Goal: Task Accomplishment & Management: Manage account settings

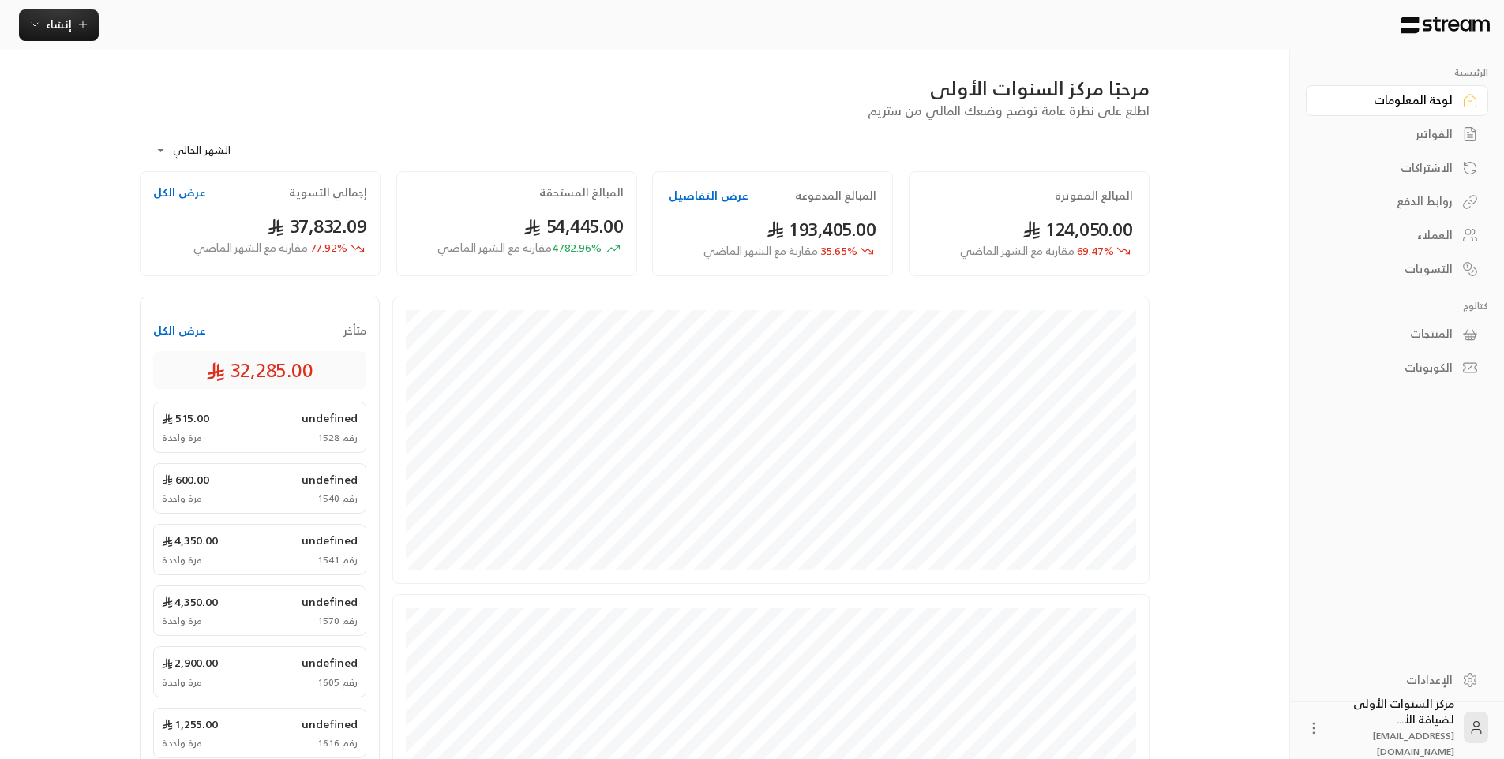
click at [1420, 135] on div "الفواتير" at bounding box center [1388, 134] width 127 height 16
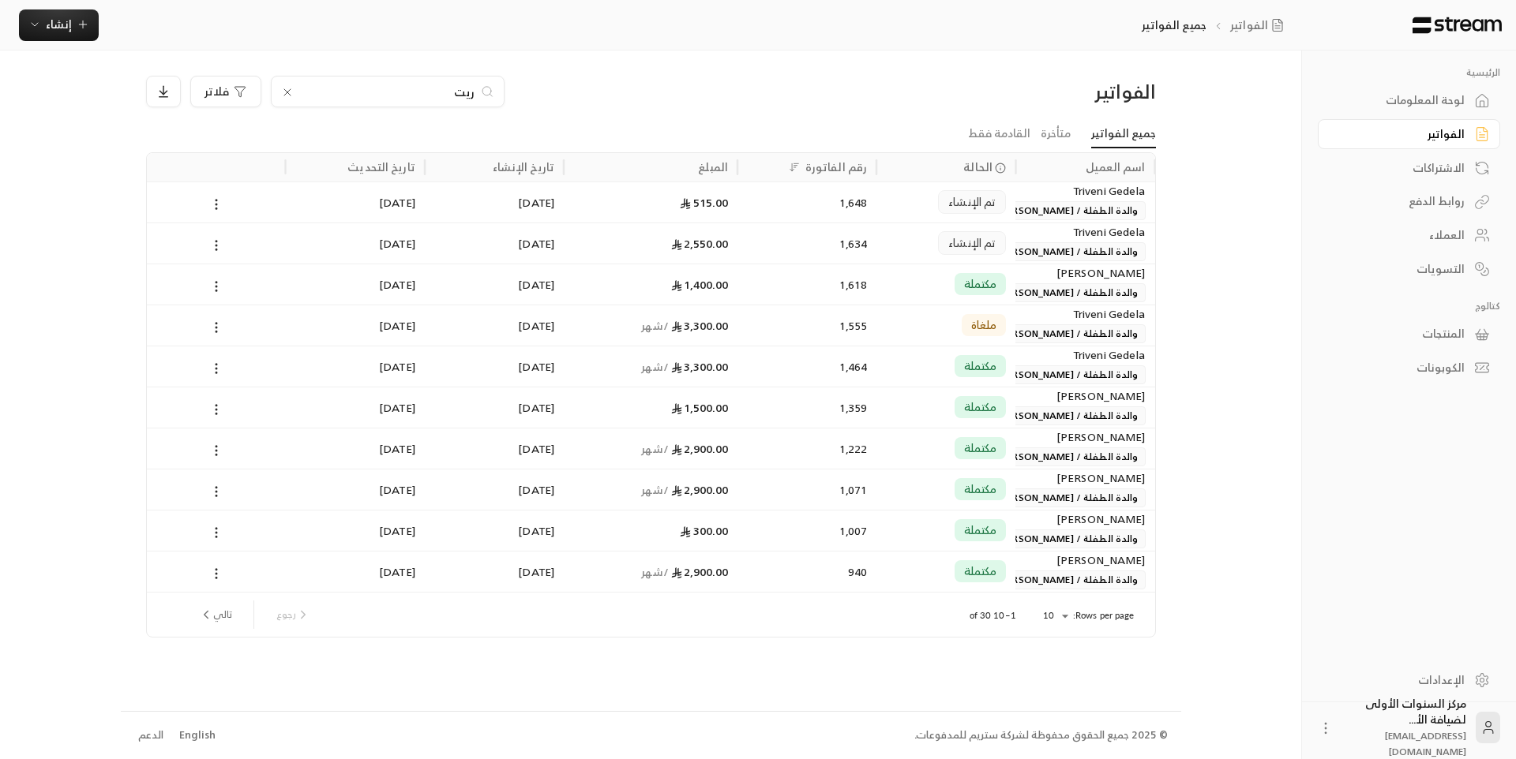
click at [791, 278] on div "1,618" at bounding box center [807, 284] width 120 height 40
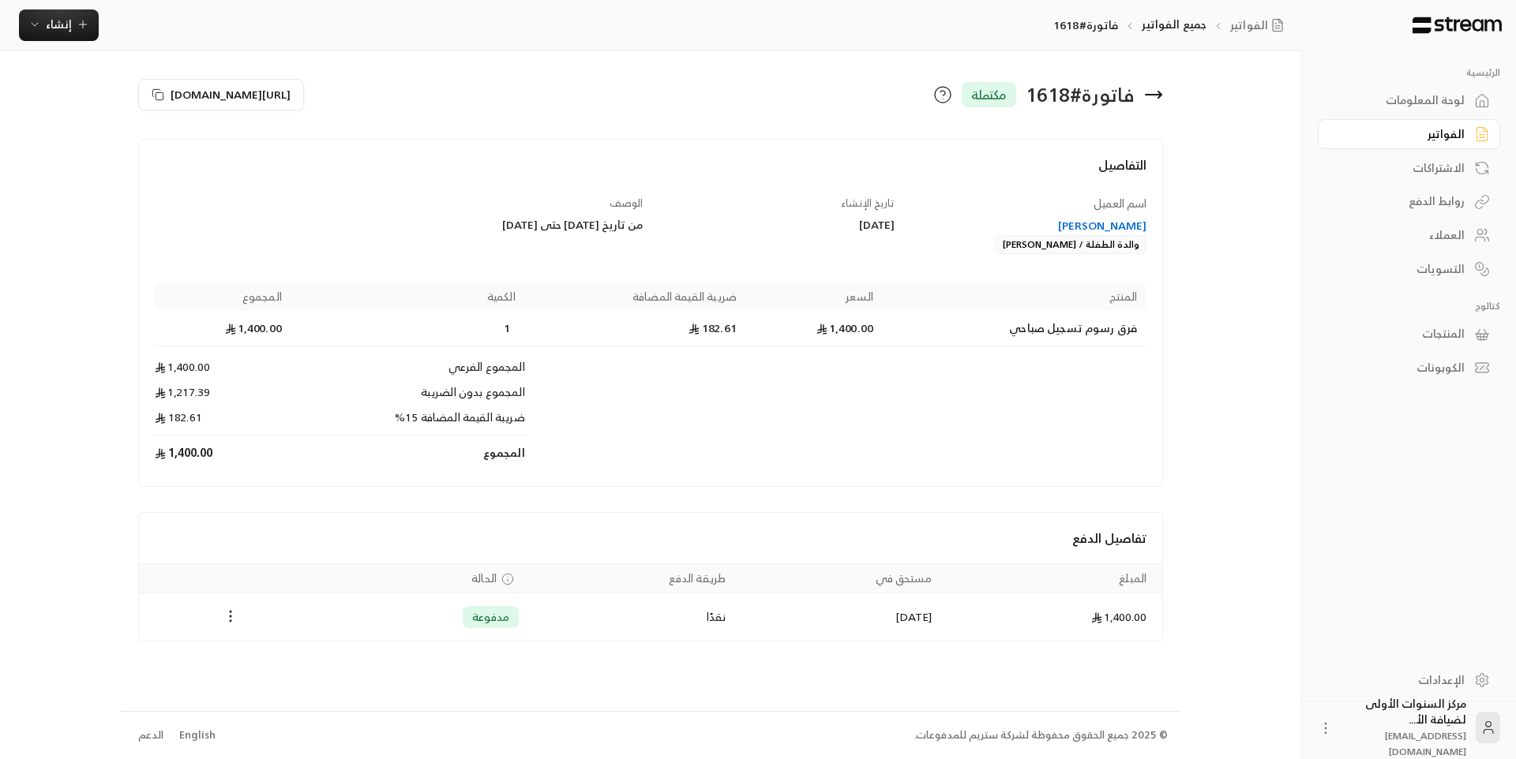
click at [230, 611] on icon "Payments" at bounding box center [231, 617] width 16 height 16
click at [259, 656] on li "تحميل الفاتورة" at bounding box center [269, 657] width 81 height 28
click at [1389, 138] on div "الفواتير" at bounding box center [1400, 134] width 127 height 16
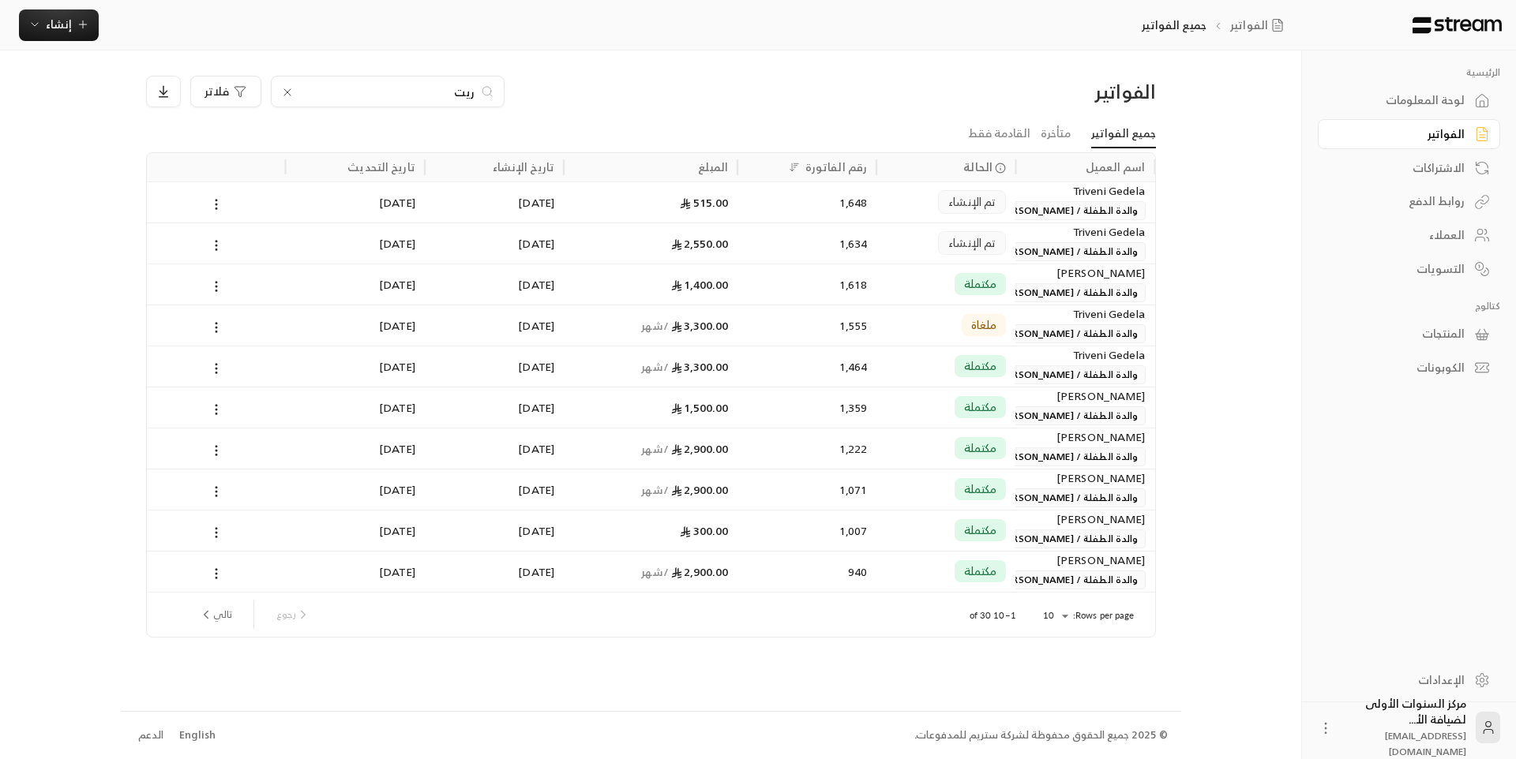
click at [406, 88] on input "ريت" at bounding box center [387, 91] width 175 height 17
click at [414, 89] on input "ريت" at bounding box center [387, 91] width 175 height 17
click at [743, 73] on div "الفواتير ريت فلاتر جميع الفواتير متأخرة القادمة فقط اسم العميل الحالة رقم الفات…" at bounding box center [651, 381] width 1060 height 660
click at [471, 88] on input "ريت" at bounding box center [387, 91] width 175 height 17
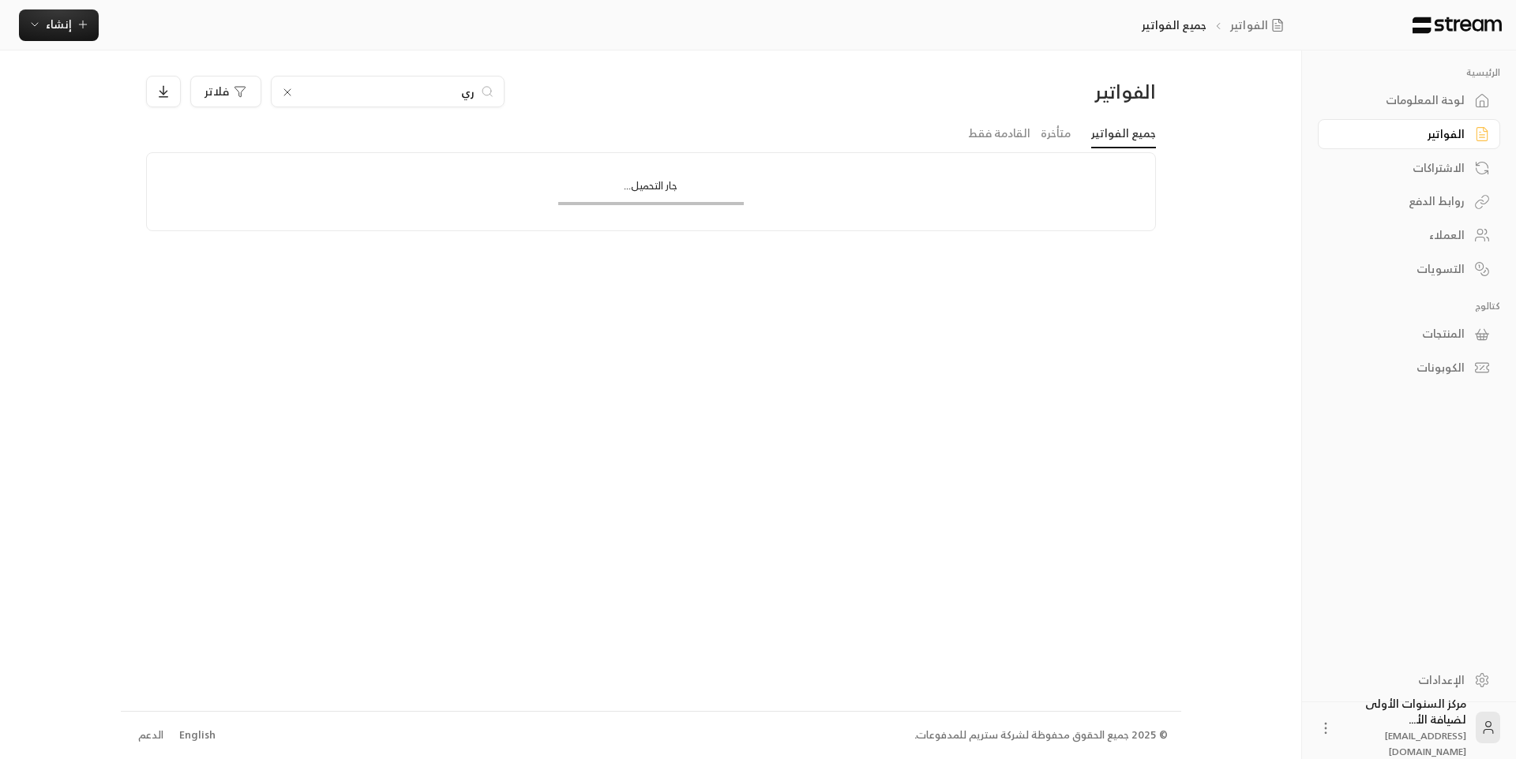
type input "ريت"
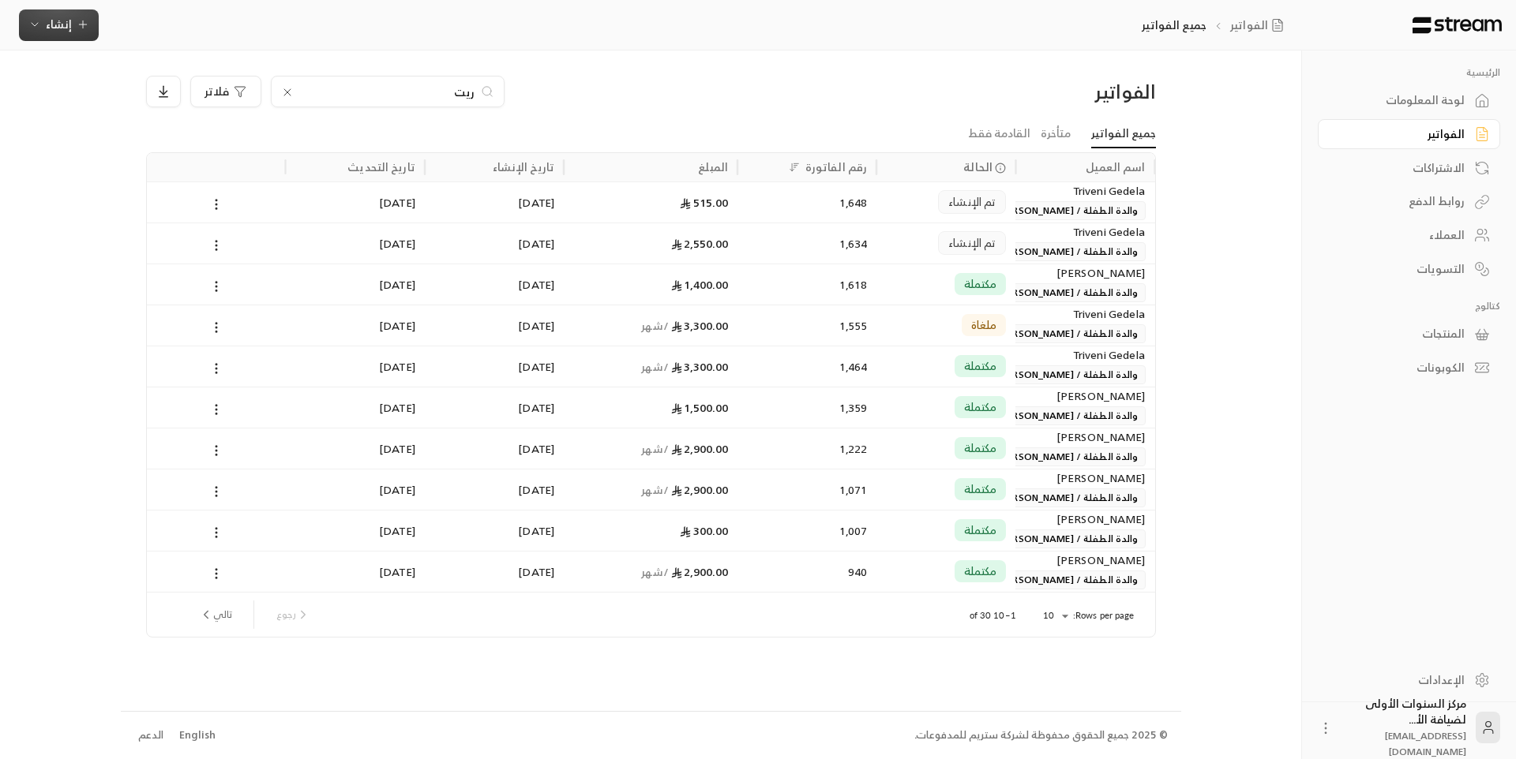
click at [88, 19] on icon "button" at bounding box center [83, 24] width 13 height 13
click at [176, 81] on div "فوري" at bounding box center [136, 73] width 199 height 19
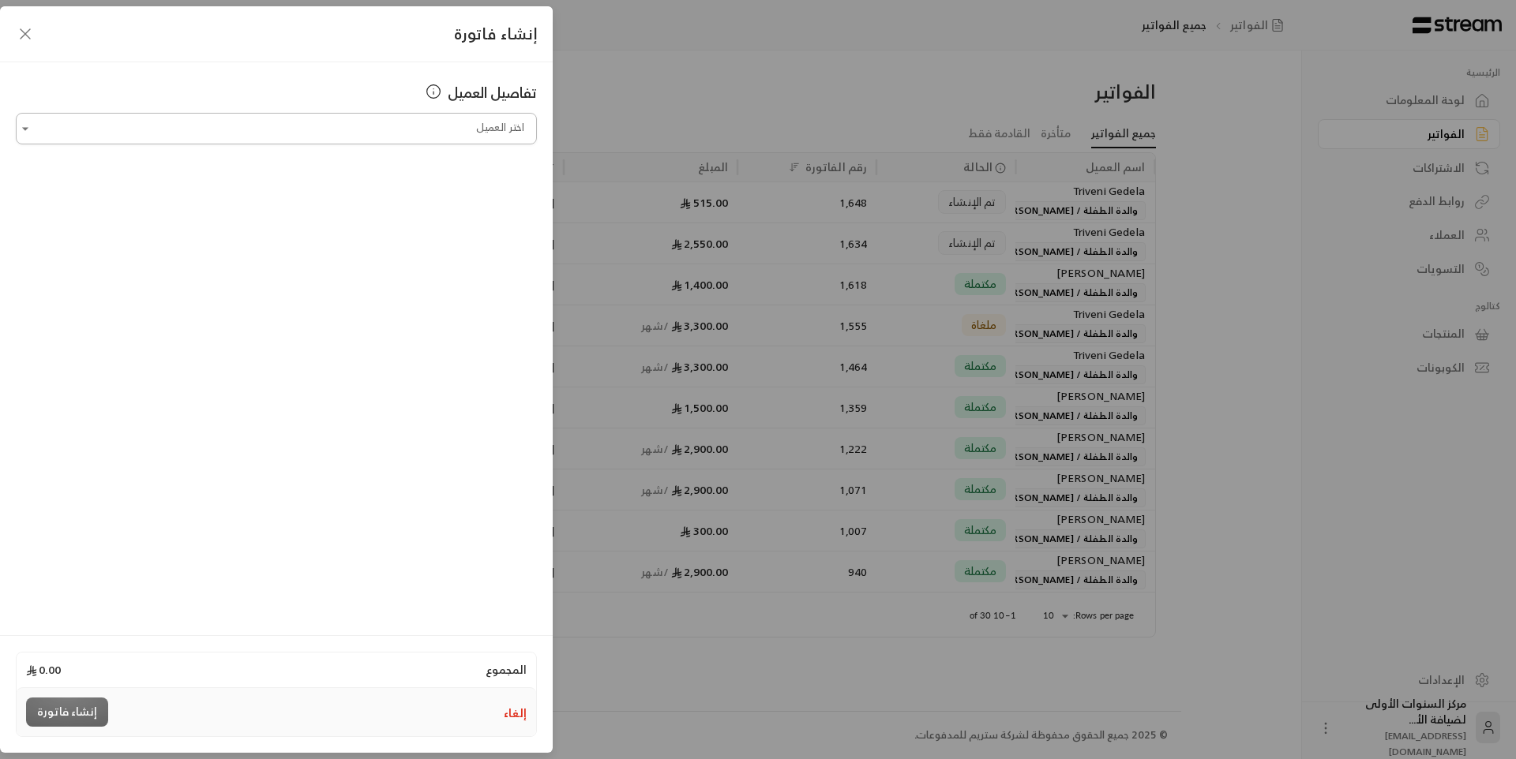
click at [438, 136] on input "اختر العميل" at bounding box center [276, 129] width 521 height 28
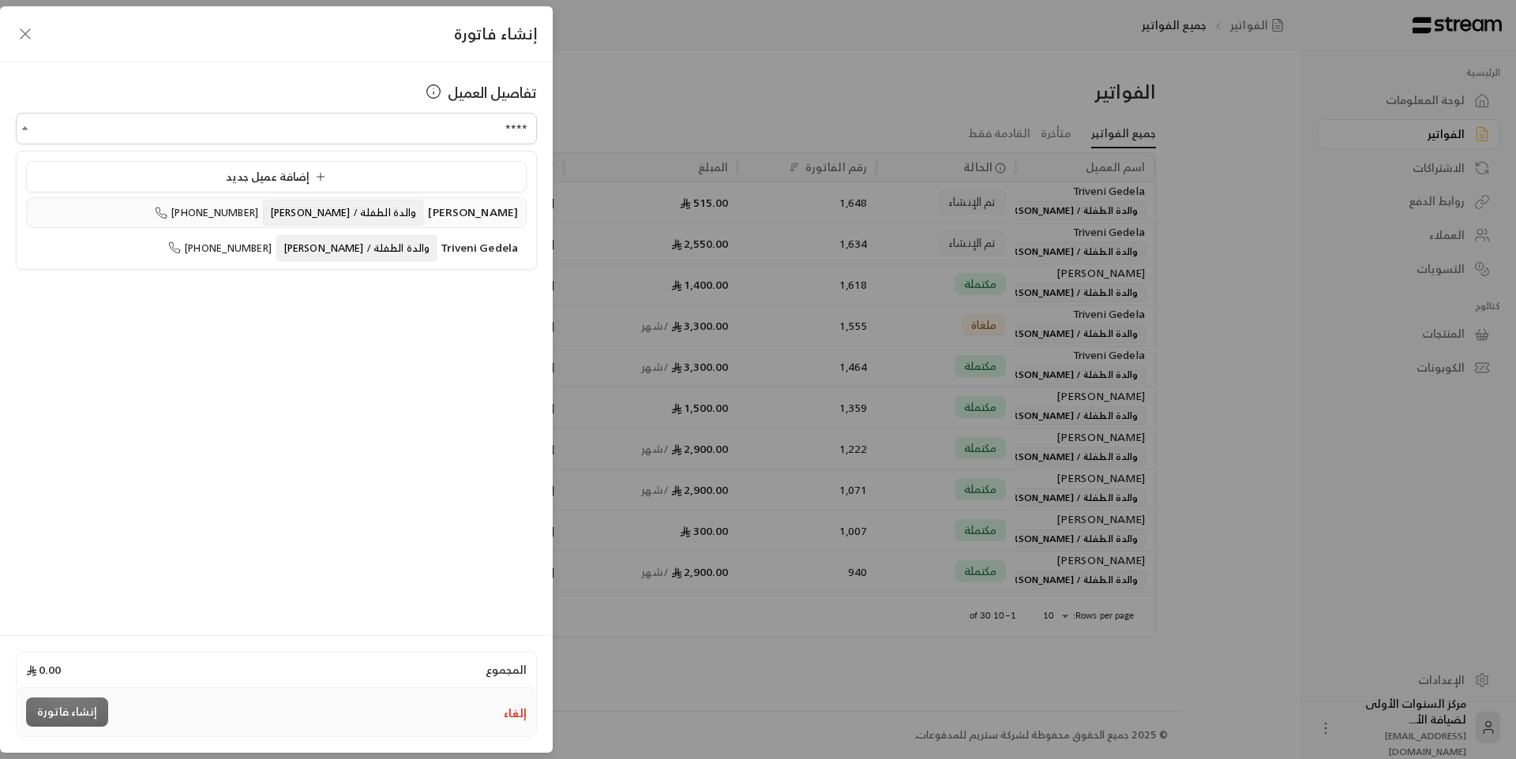
click at [403, 210] on span "والدة الطفلة / [PERSON_NAME]" at bounding box center [343, 213] width 160 height 26
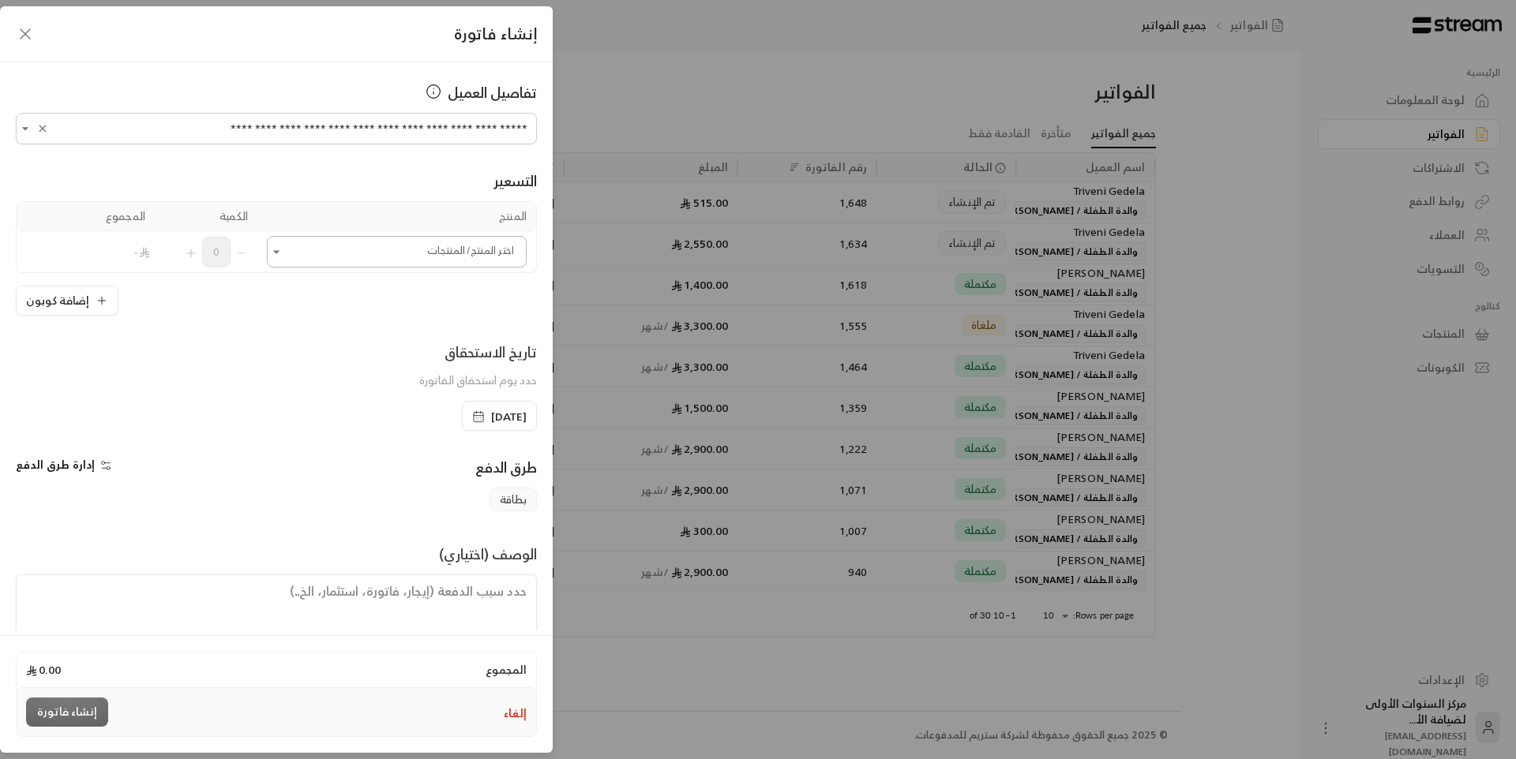
type input "**********"
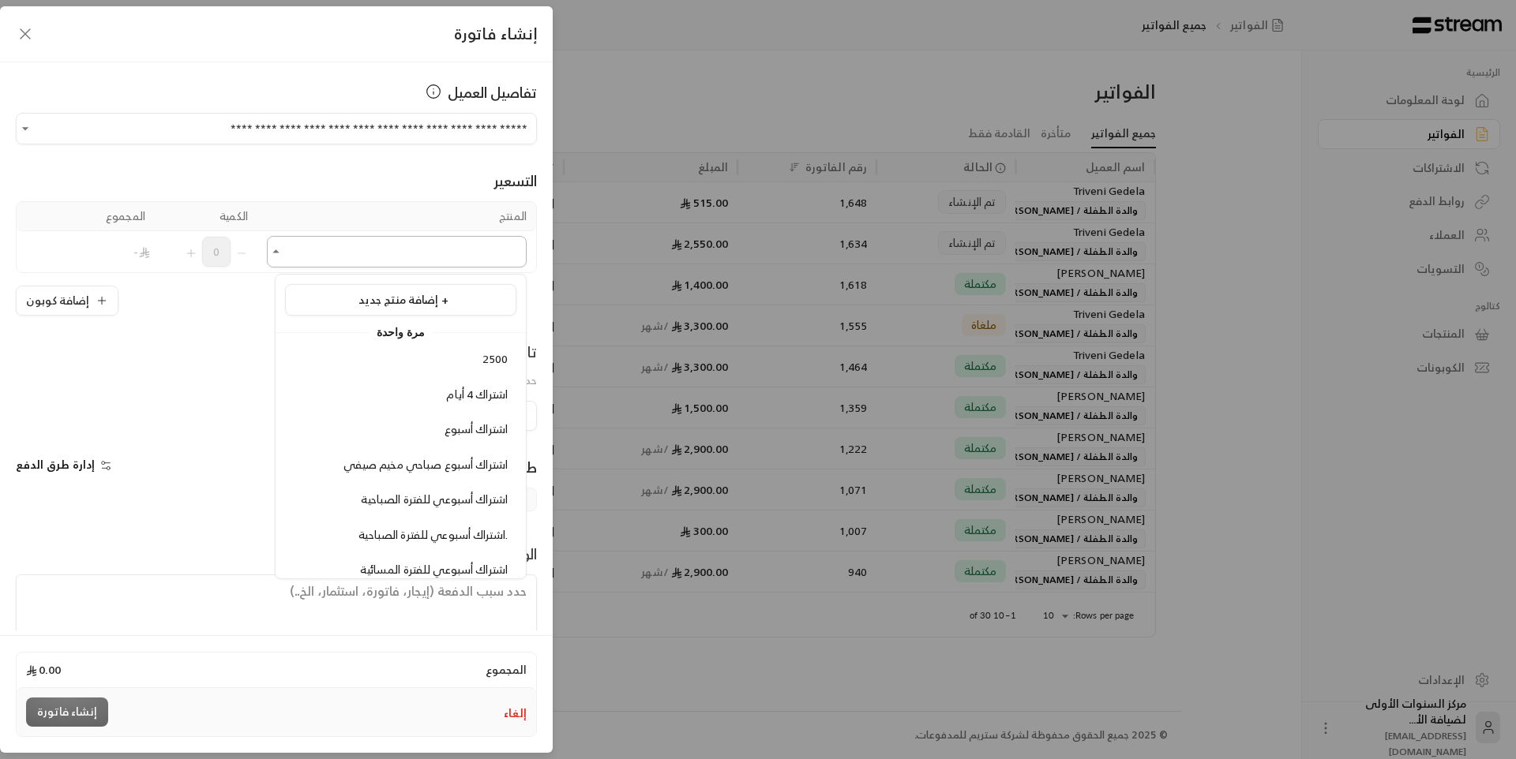
click at [382, 255] on input "اختر العميل" at bounding box center [397, 252] width 260 height 28
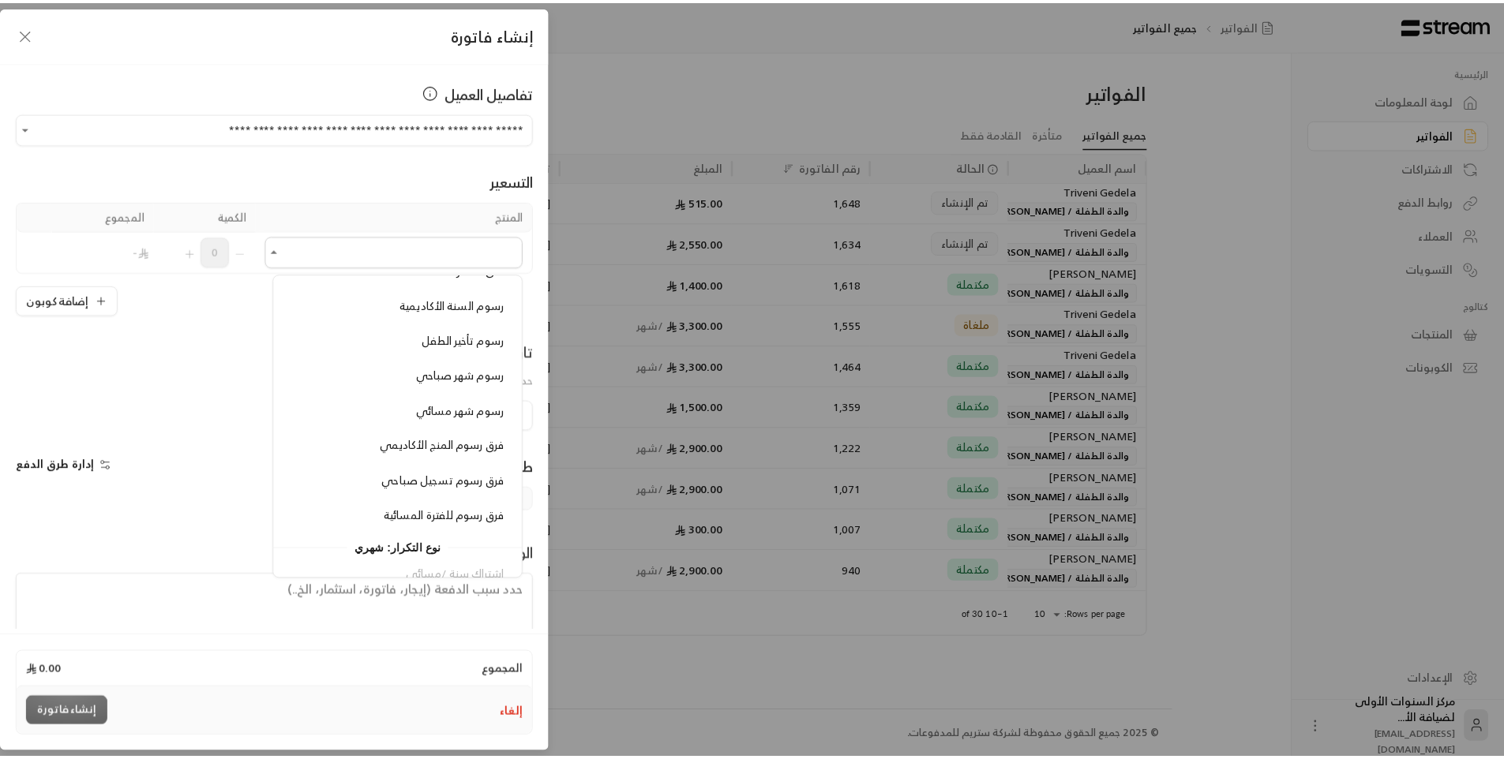
scroll to position [1184, 0]
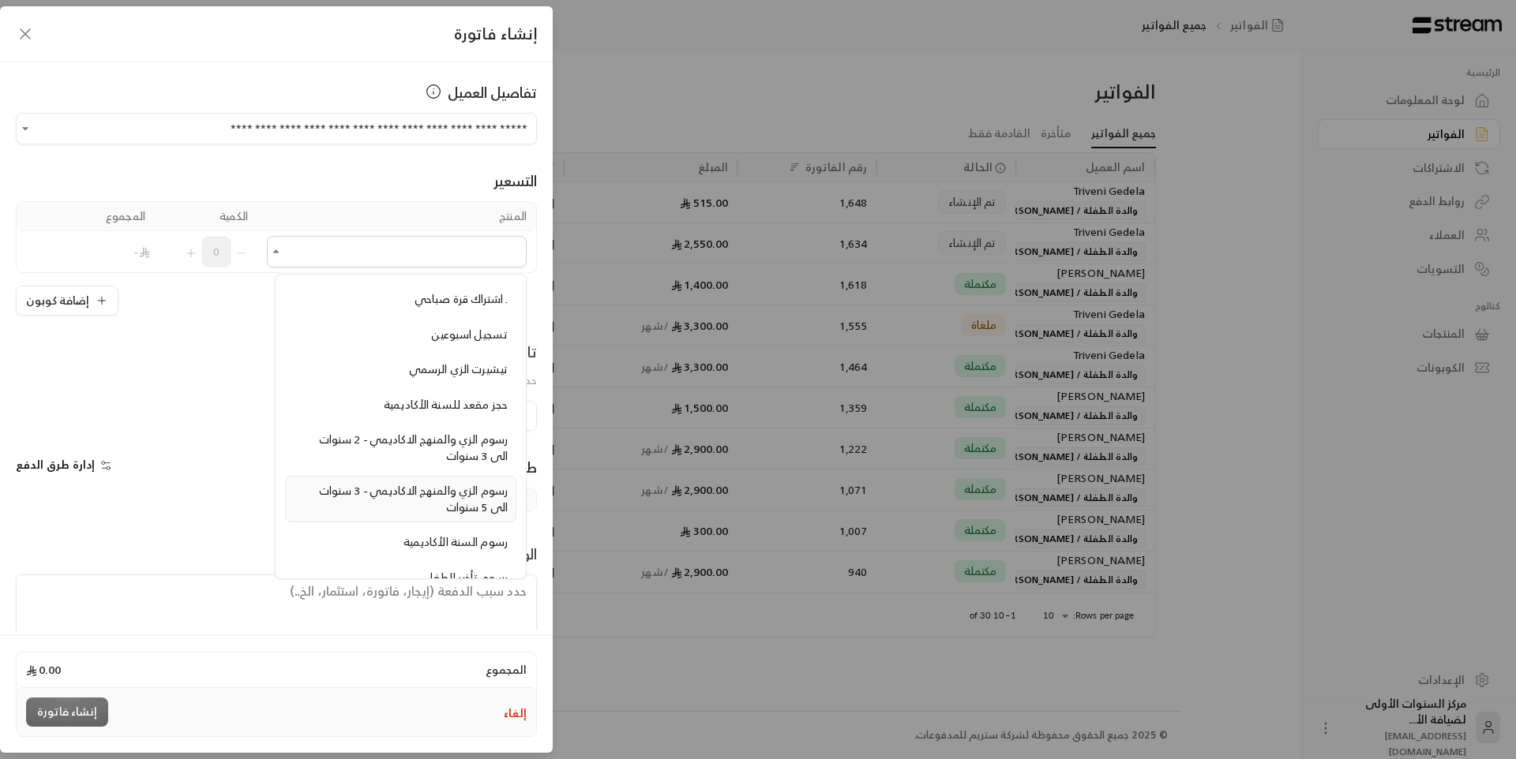
click at [429, 488] on span "رسوم الزي والمنهج الاكاديمي - 3 سنوات الى 5 سنوات" at bounding box center [413, 499] width 189 height 36
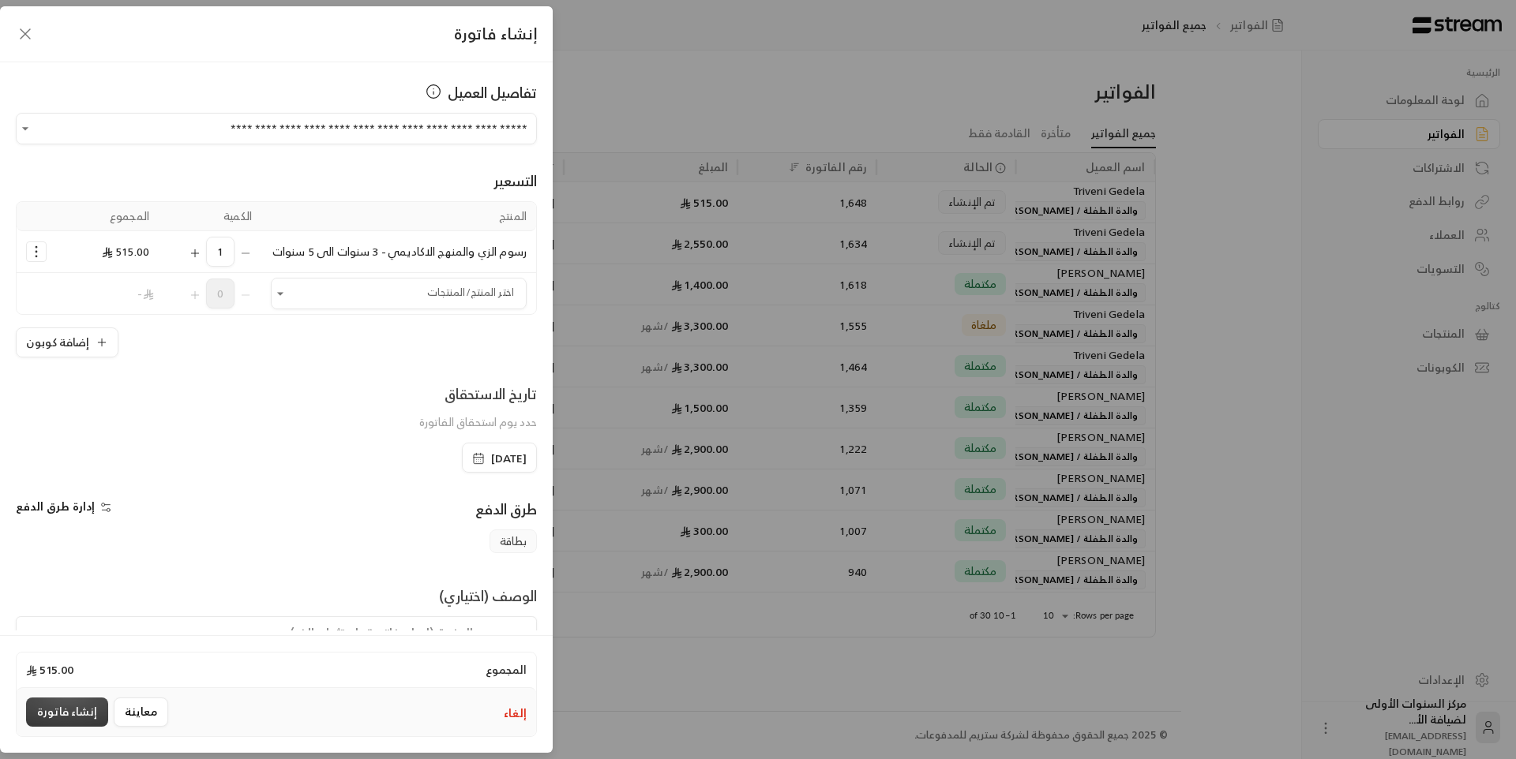
click at [67, 712] on button "إنشاء فاتورة" at bounding box center [67, 712] width 82 height 29
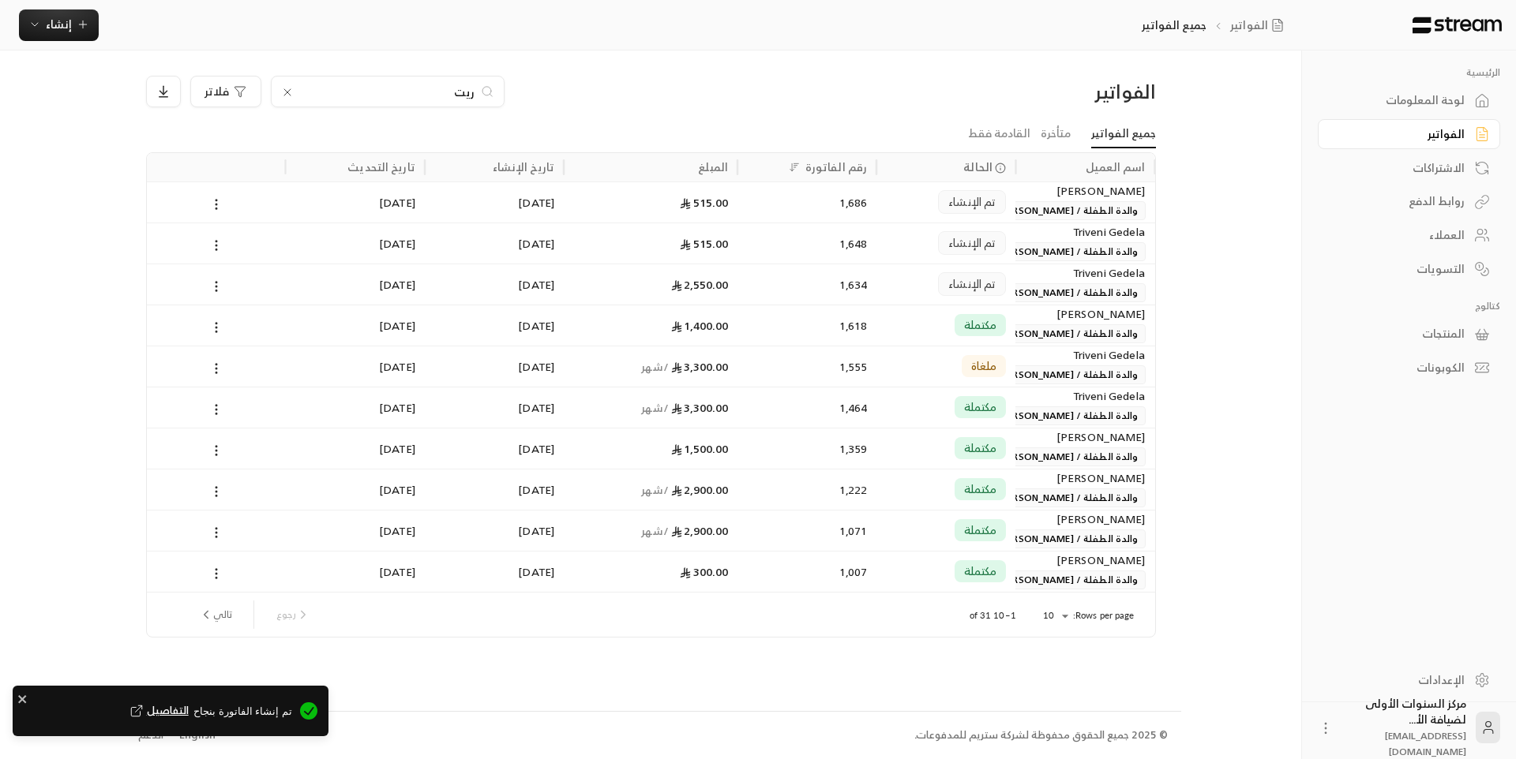
click at [950, 204] on span "تم الإنشاء" at bounding box center [971, 202] width 47 height 16
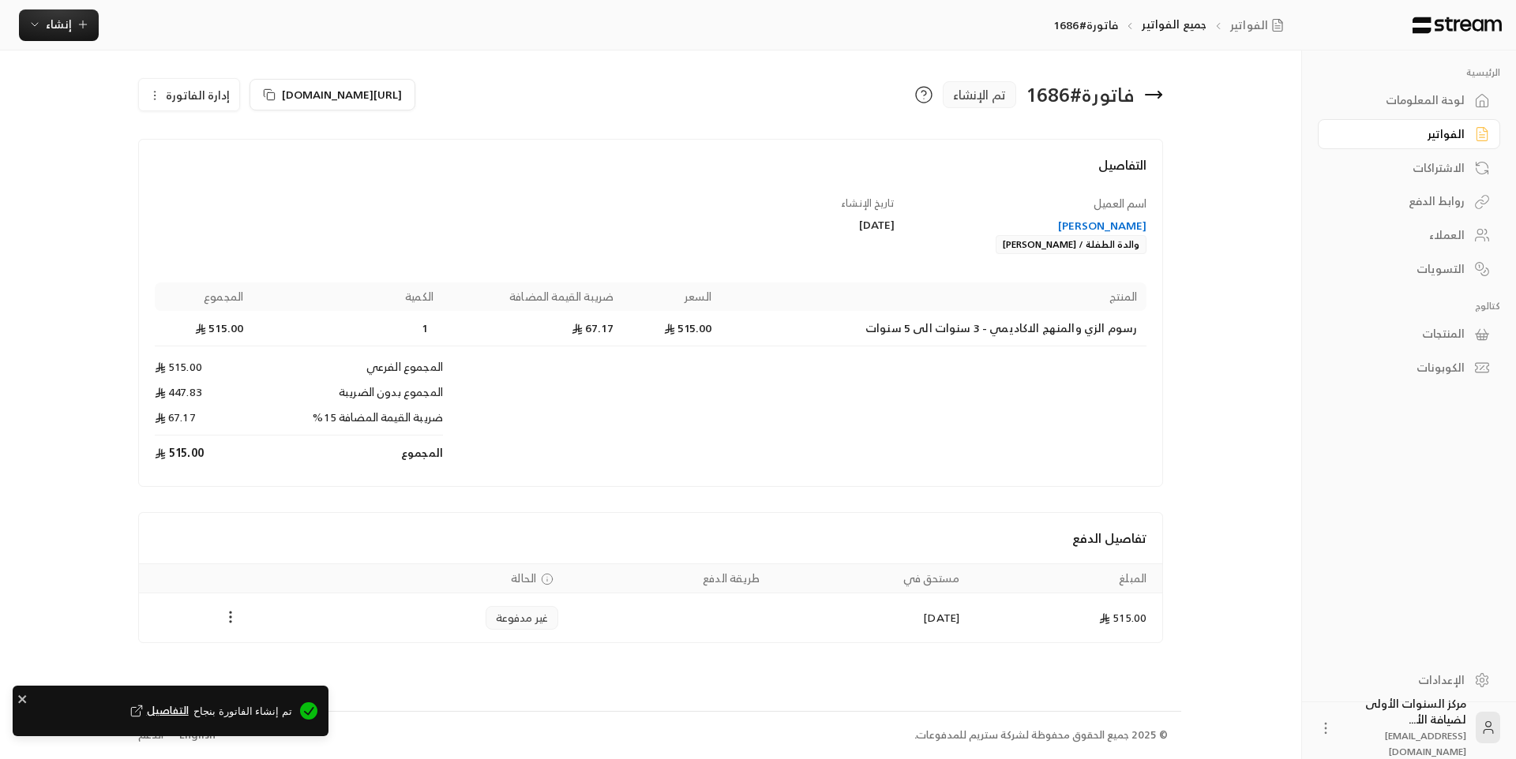
click at [229, 619] on icon "Payments" at bounding box center [231, 617] width 16 height 16
click at [296, 654] on li "تغيير الحالة الى مدفوعة" at bounding box center [290, 658] width 122 height 28
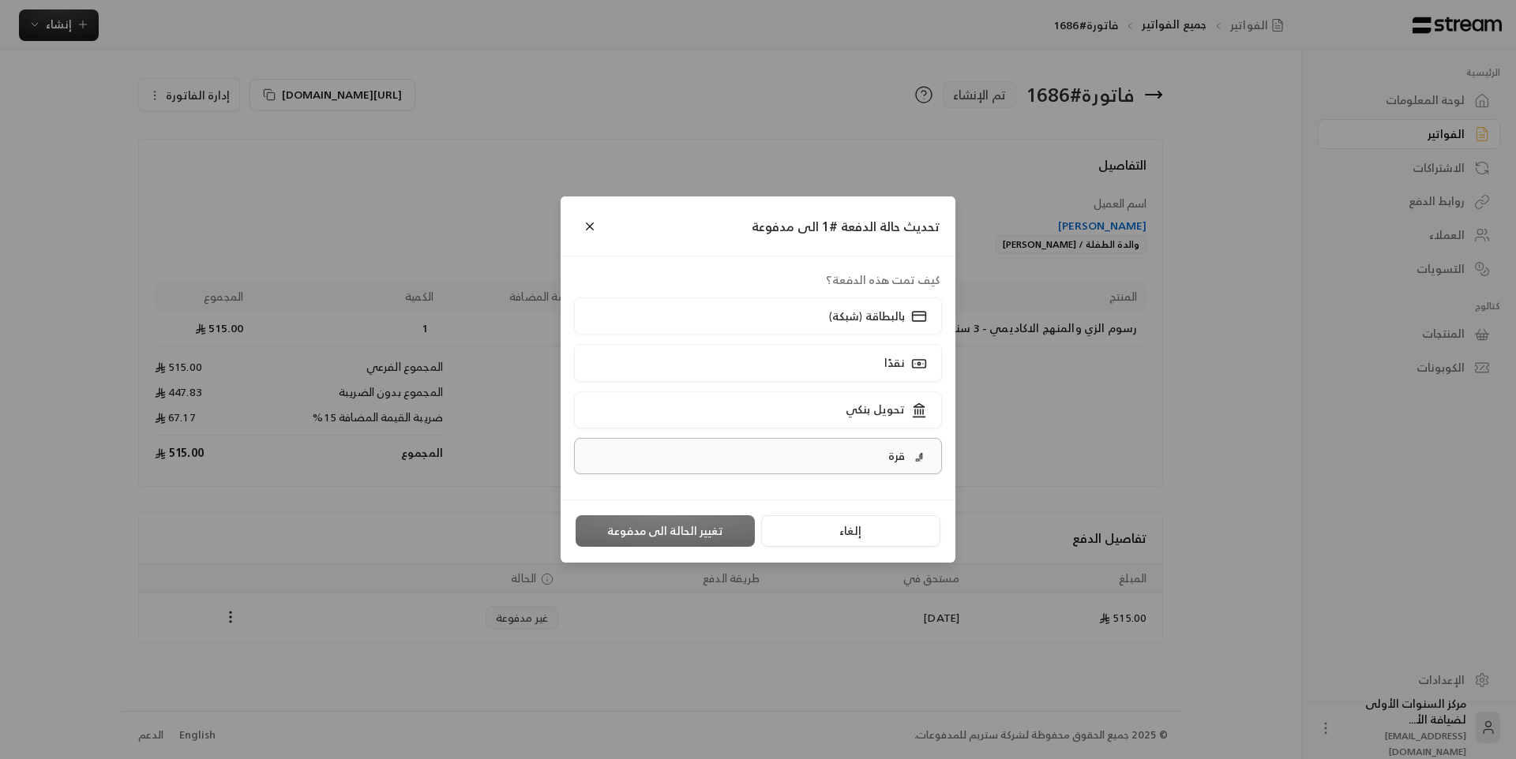
click at [867, 460] on label "قرة" at bounding box center [758, 456] width 369 height 36
click at [805, 362] on label "نقدًا" at bounding box center [758, 362] width 369 height 37
click at [656, 535] on button "تغيير الحالة الى مدفوعة" at bounding box center [664, 531] width 179 height 32
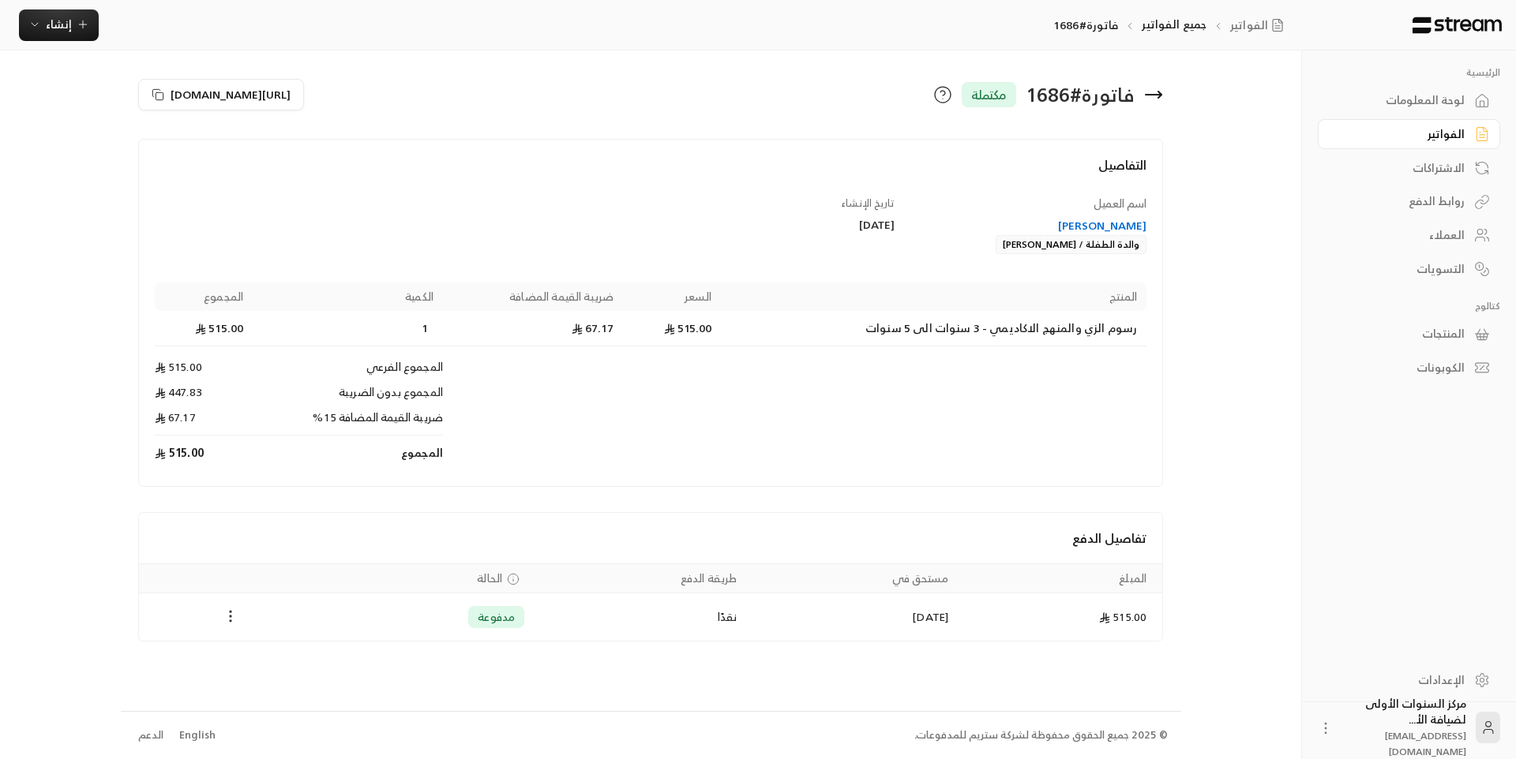
click at [223, 613] on icon "Payments" at bounding box center [231, 617] width 16 height 16
click at [258, 662] on li "تحميل الفاتورة" at bounding box center [269, 657] width 81 height 28
click at [1153, 95] on icon at bounding box center [1153, 95] width 16 height 0
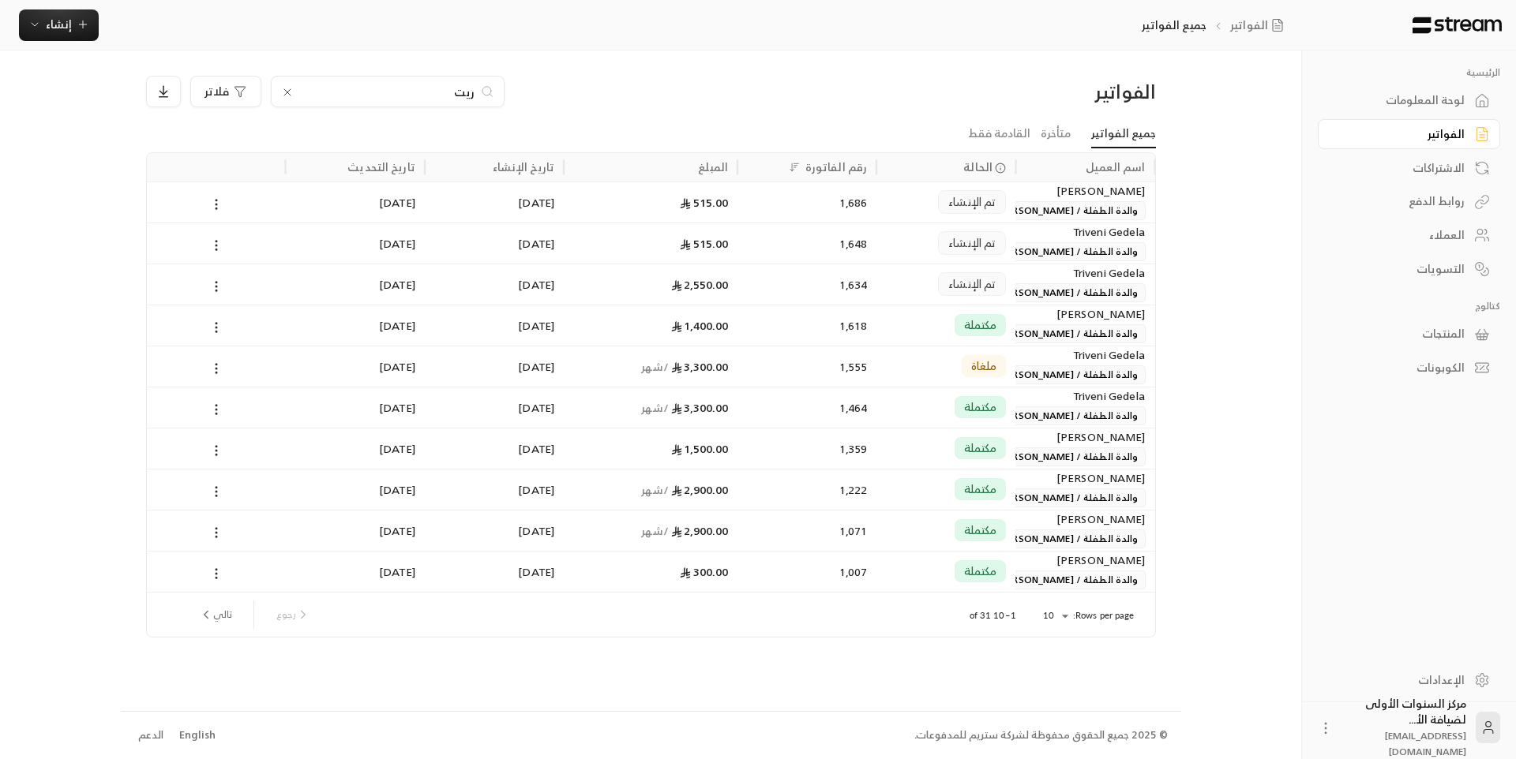
click at [1419, 234] on div "العملاء" at bounding box center [1400, 235] width 127 height 16
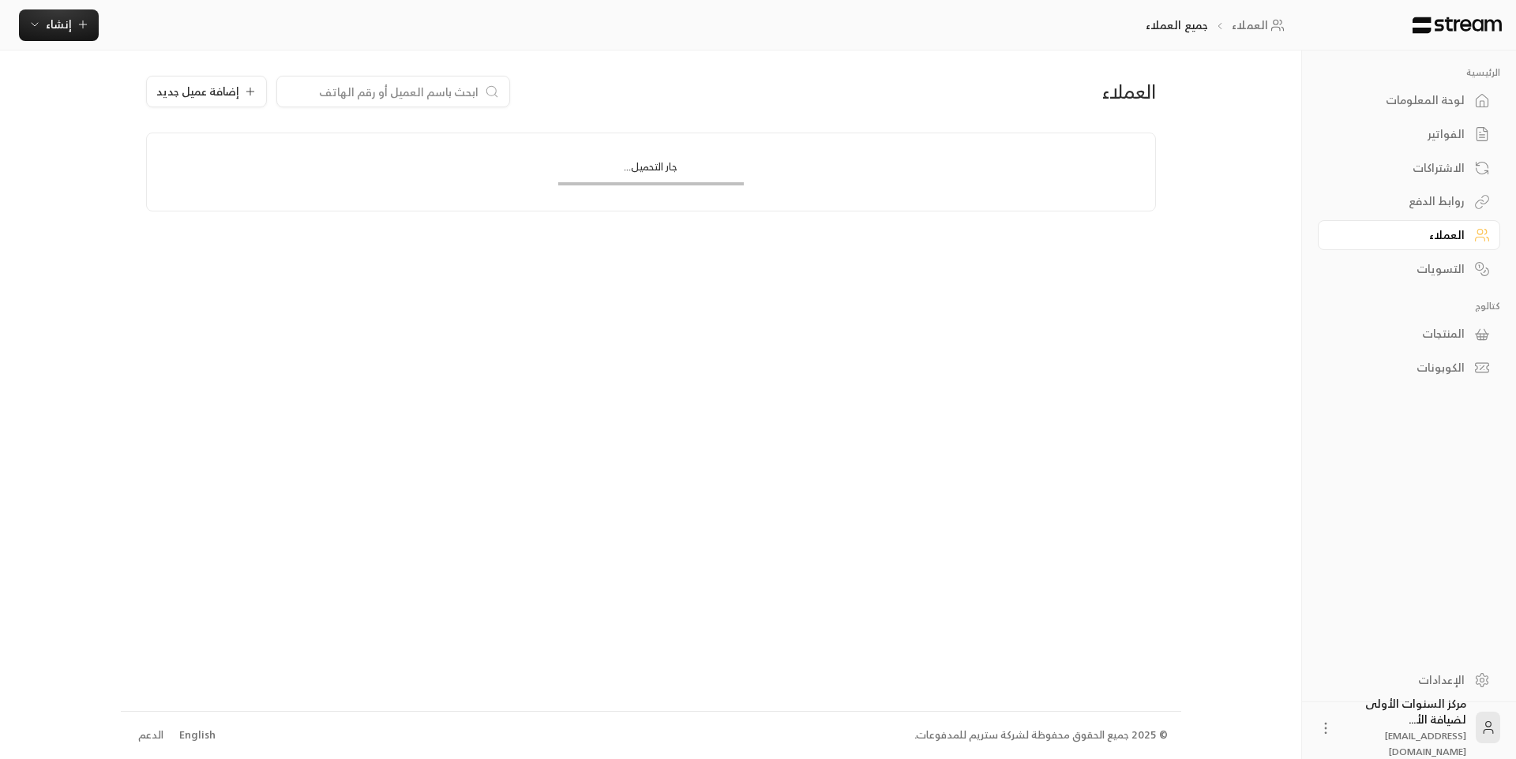
click at [539, 106] on div "إضافة عميل جديد" at bounding box center [480, 92] width 668 height 32
click at [766, 115] on div "العملاء إضافة عميل جديد" at bounding box center [650, 104] width 1025 height 57
click at [1382, 238] on div "العملاء" at bounding box center [1400, 235] width 127 height 16
click at [1414, 106] on div "لوحة المعلومات" at bounding box center [1400, 100] width 127 height 16
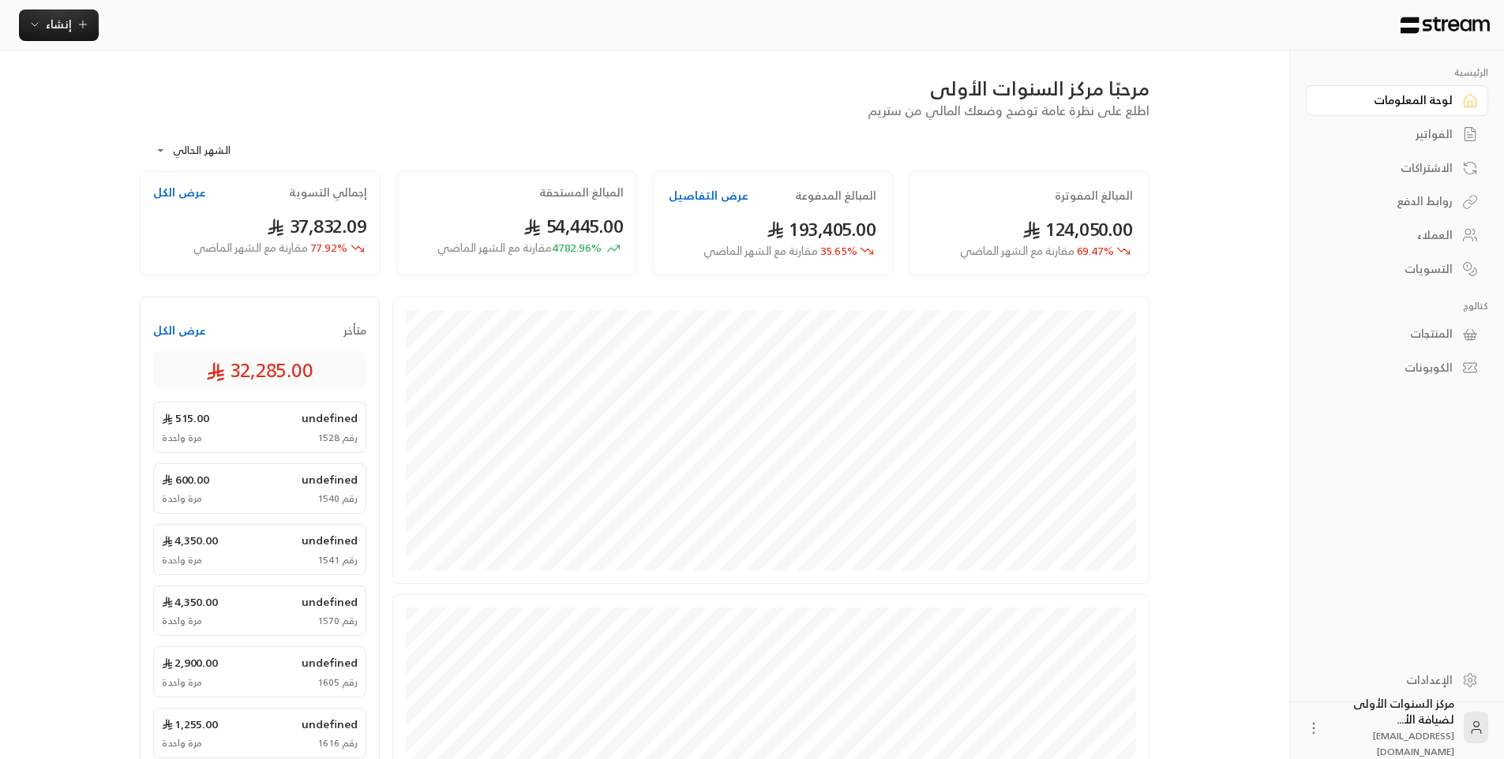
click at [1435, 243] on div "العملاء" at bounding box center [1388, 235] width 127 height 16
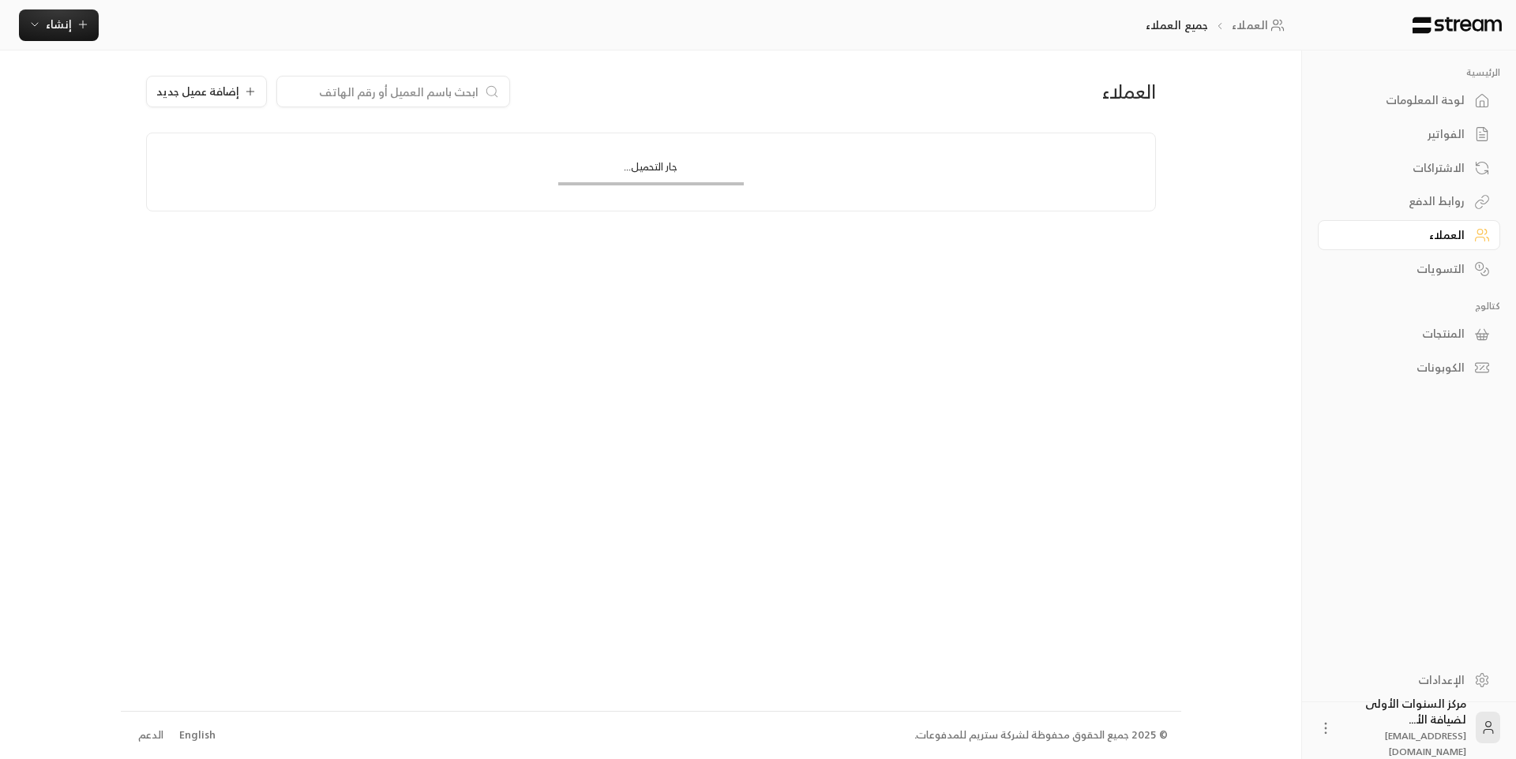
click at [590, 94] on div "إضافة عميل جديد" at bounding box center [480, 92] width 668 height 32
click at [663, 121] on div "العملاء إضافة عميل جديد" at bounding box center [650, 104] width 1025 height 57
click at [243, 102] on button "إضافة عميل جديد" at bounding box center [206, 92] width 121 height 32
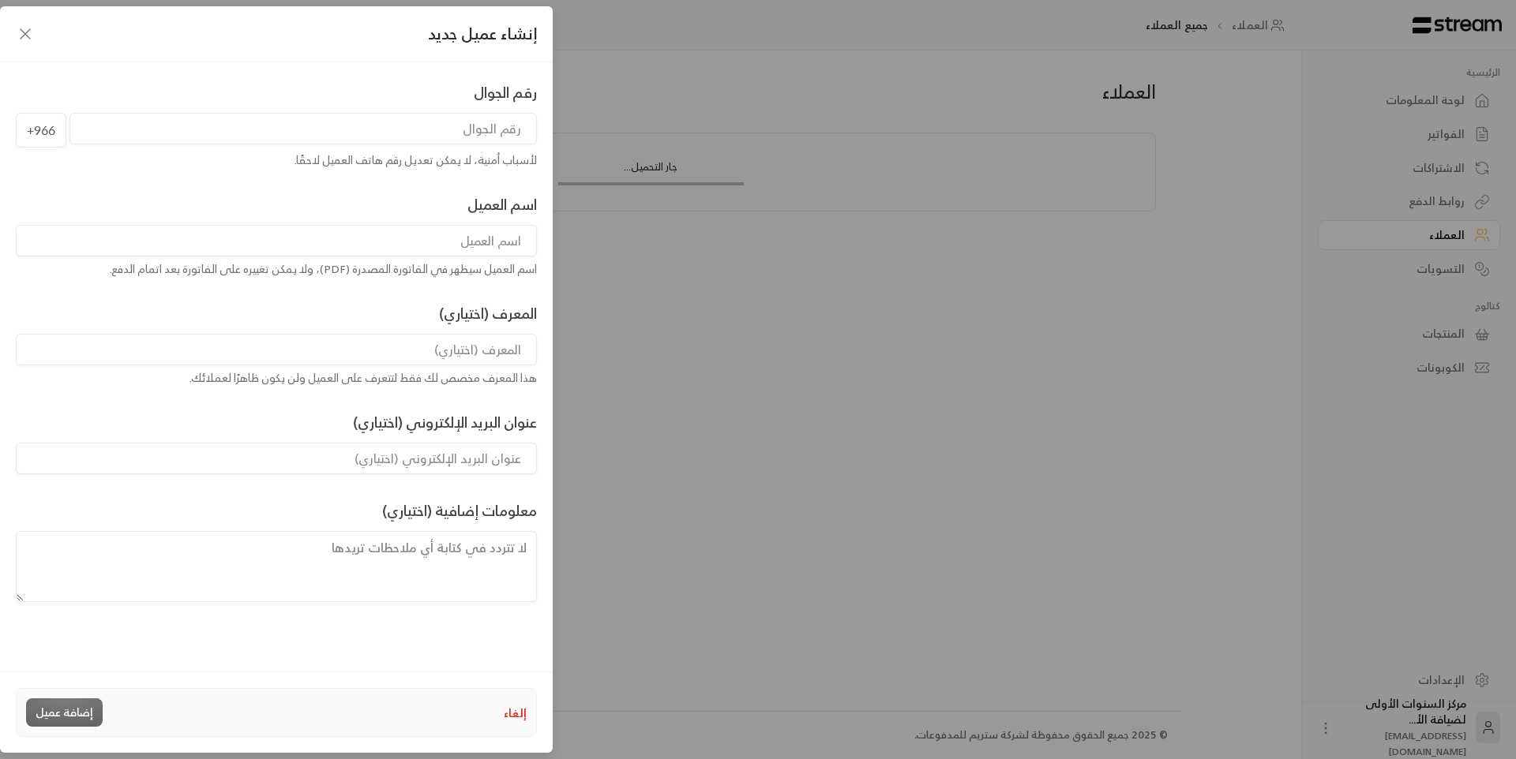
click at [511, 710] on button "إلغاء" at bounding box center [515, 713] width 23 height 17
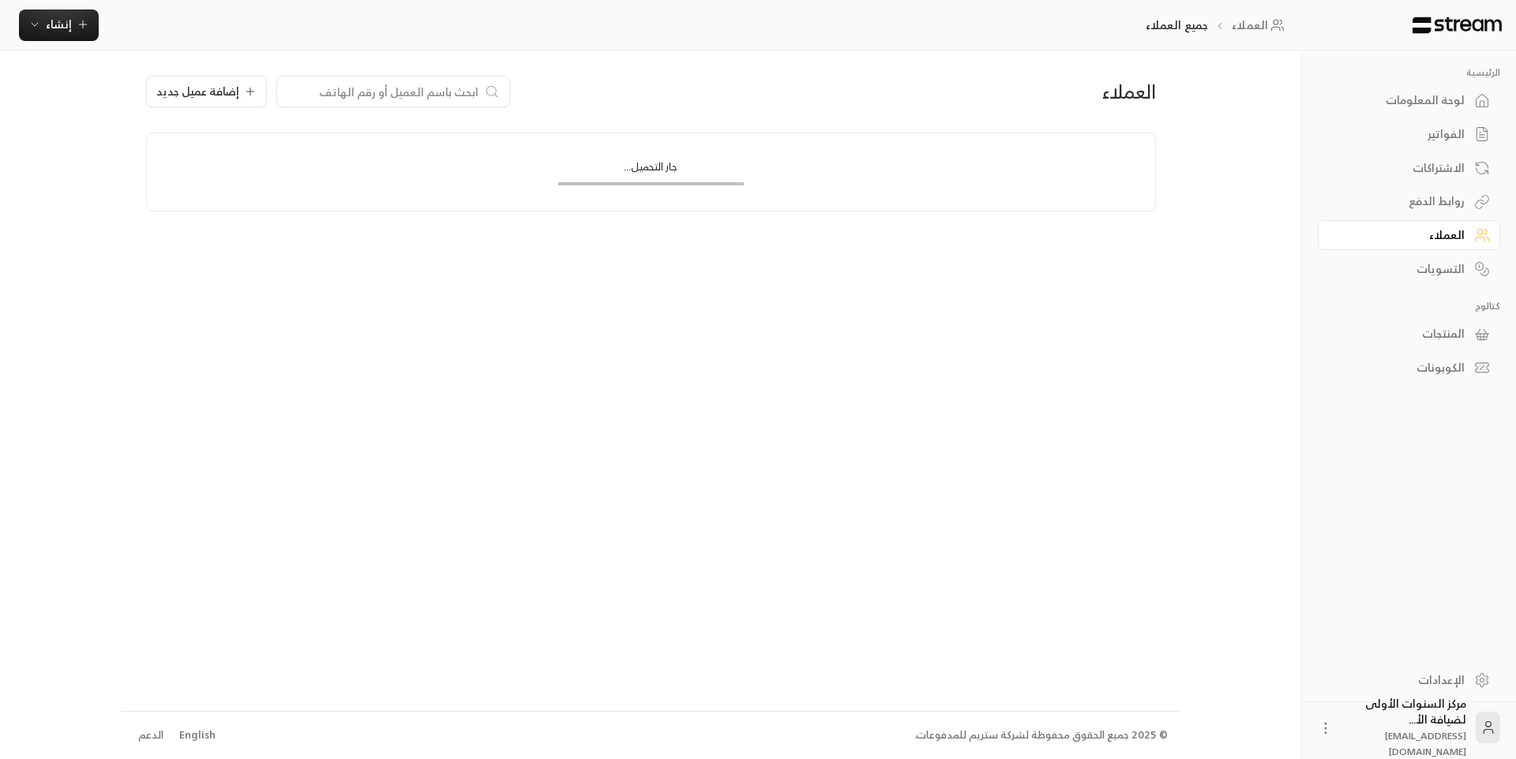
click at [79, 64] on div "الرئيسية لوحة المعلومات الفواتير الاشتراكات روابط الدفع العملاء التسويات كتالوج…" at bounding box center [758, 379] width 1516 height 759
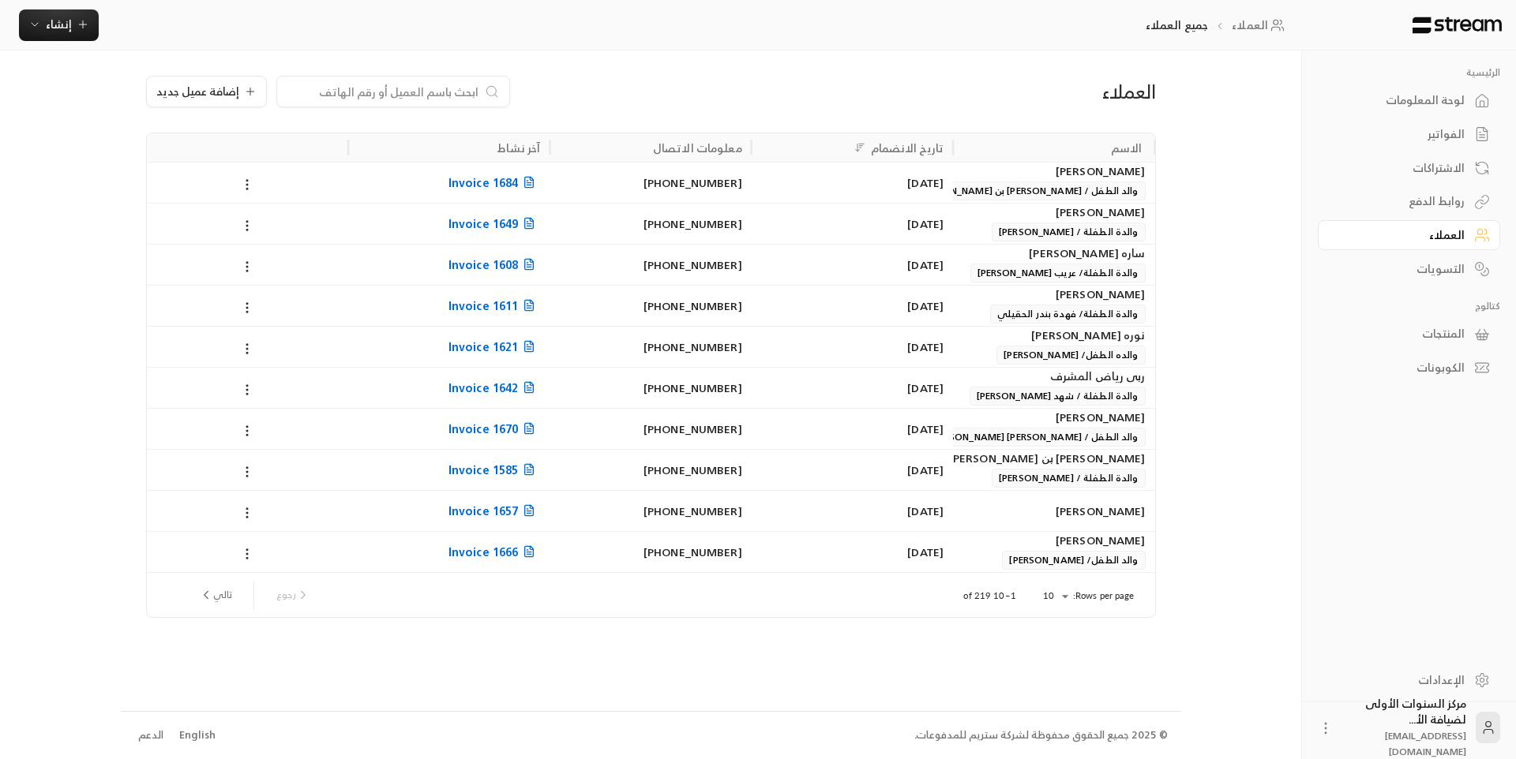
click at [200, 53] on div "العملاء إضافة عميل جديد الاسم تاريخ الانضمام معلومات الاتصال آخر نشاط [PERSON_N…" at bounding box center [651, 381] width 1060 height 660
click at [1426, 126] on div "الفواتير" at bounding box center [1400, 134] width 127 height 16
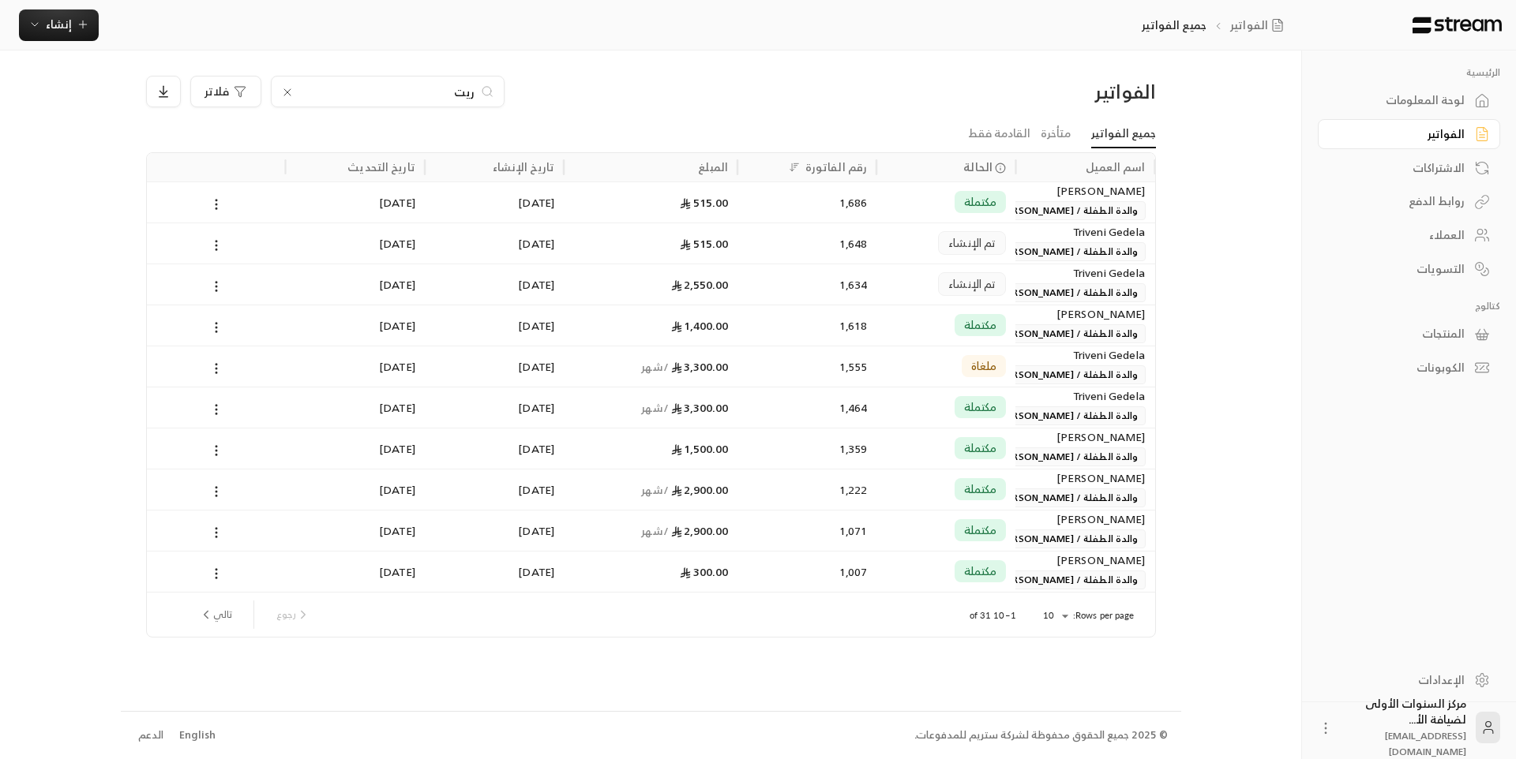
click at [1078, 208] on span "والدة الطفلة / [PERSON_NAME]" at bounding box center [1067, 210] width 153 height 19
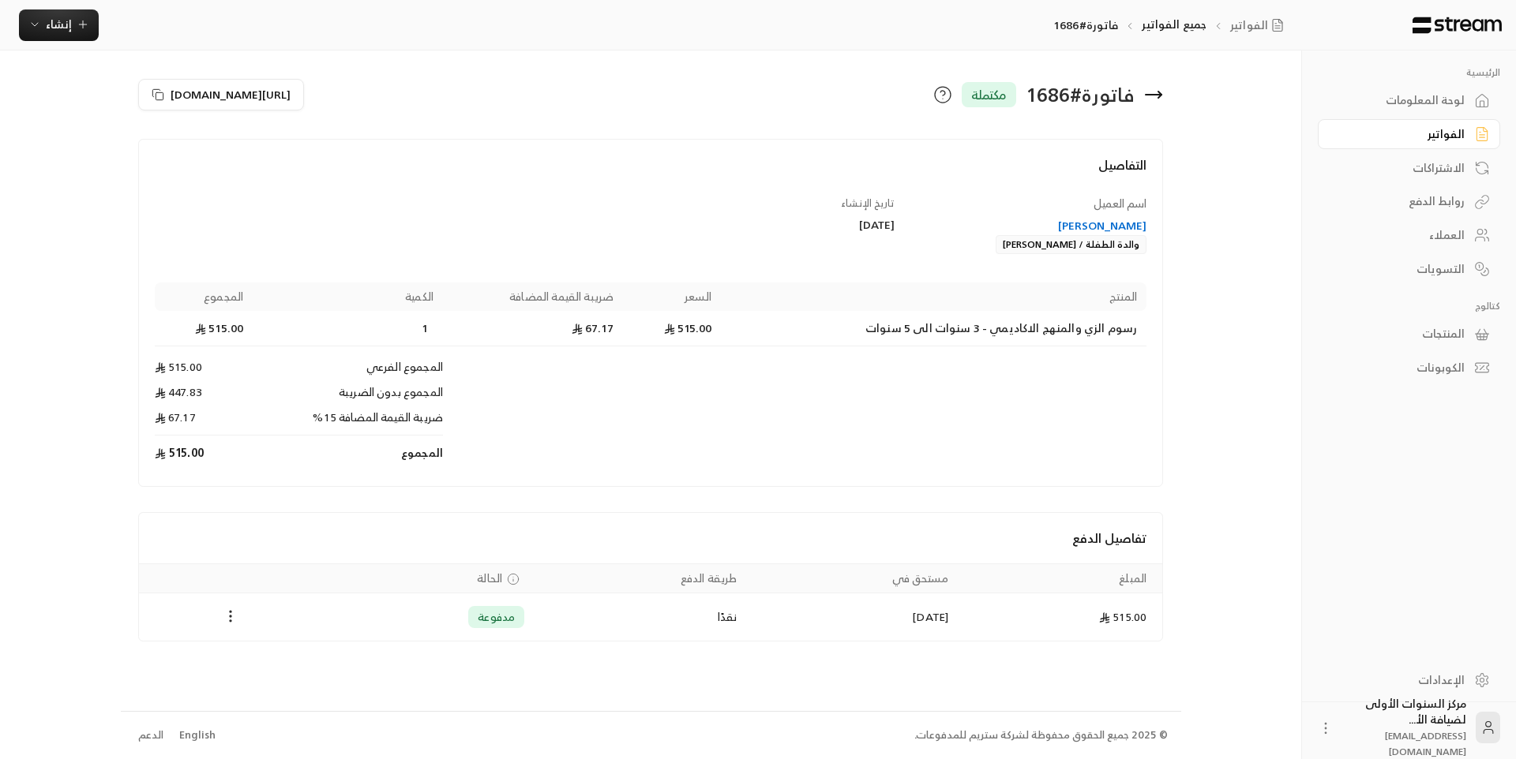
click at [1066, 245] on div "والدة الطفلة / [PERSON_NAME]" at bounding box center [1070, 244] width 151 height 19
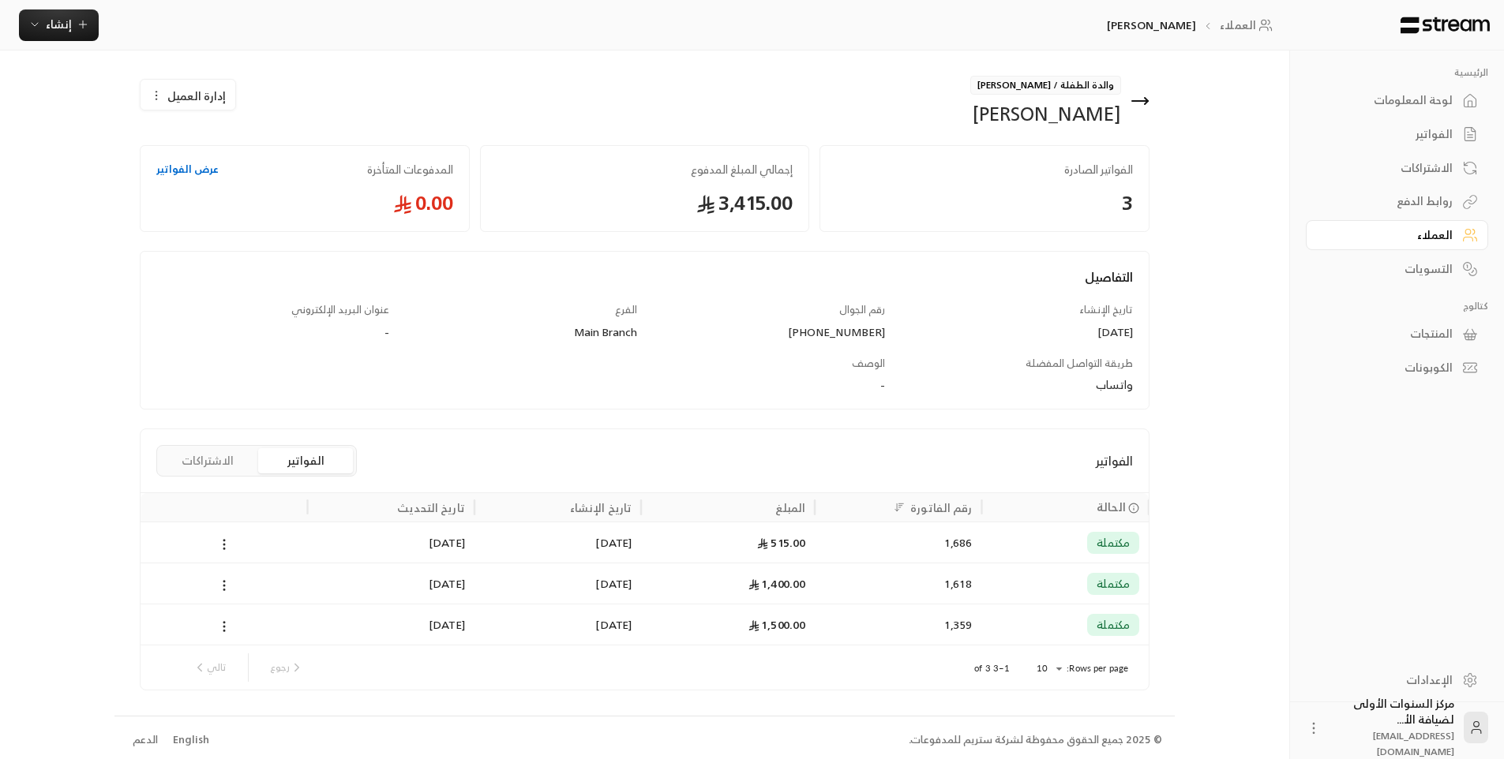
scroll to position [5, 0]
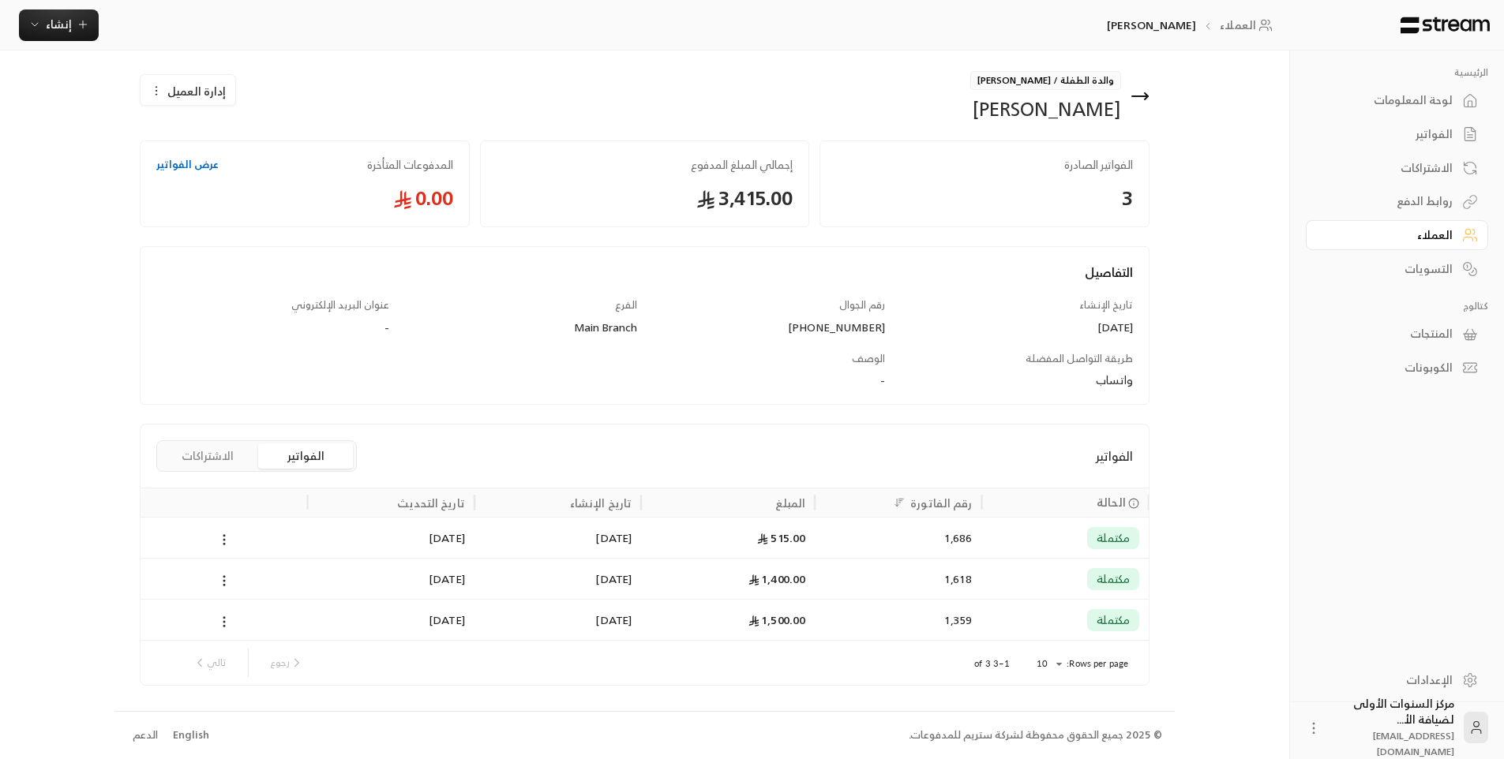
click at [226, 460] on button "الاشتراكات" at bounding box center [207, 456] width 95 height 25
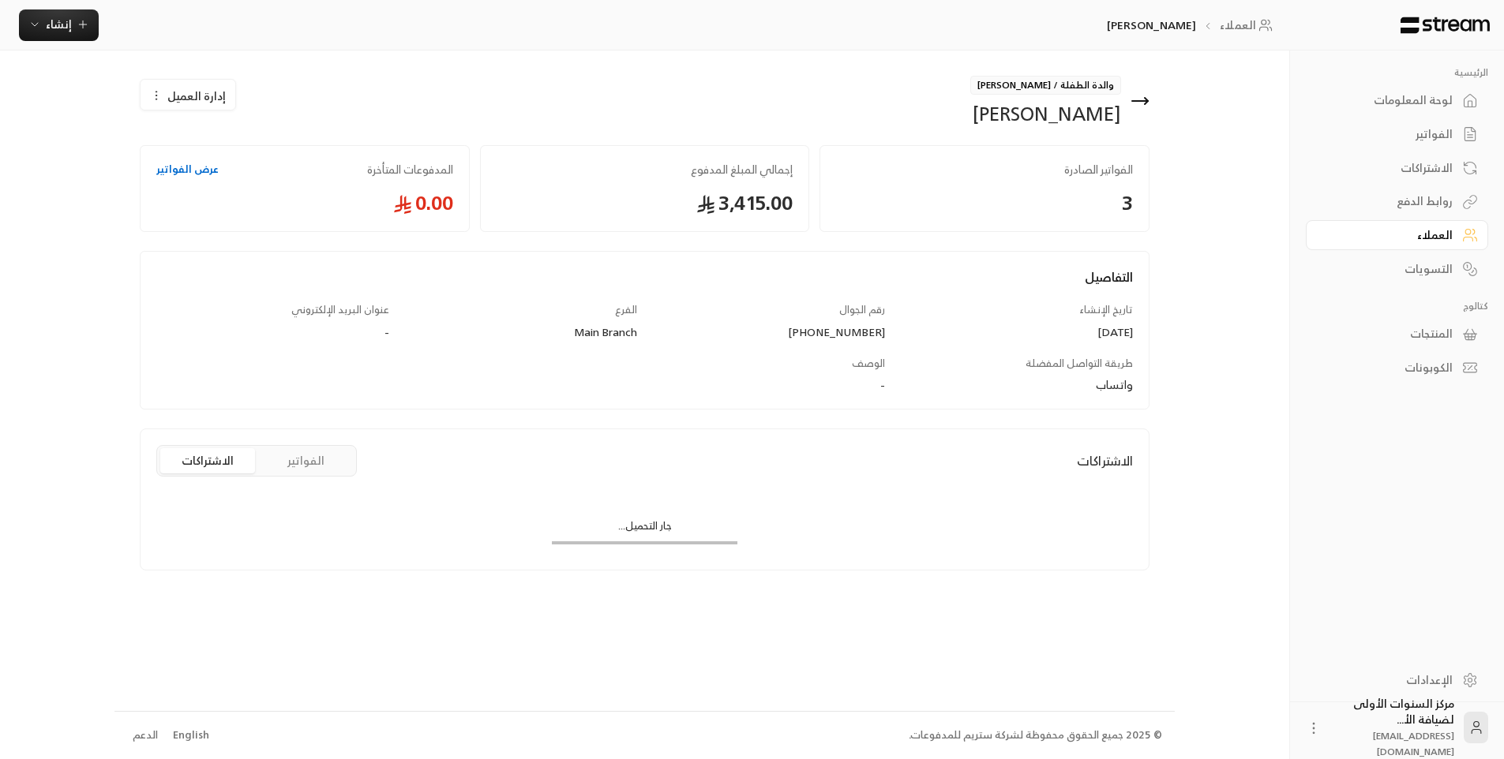
scroll to position [0, 0]
click at [297, 460] on button "الفواتير" at bounding box center [311, 460] width 95 height 25
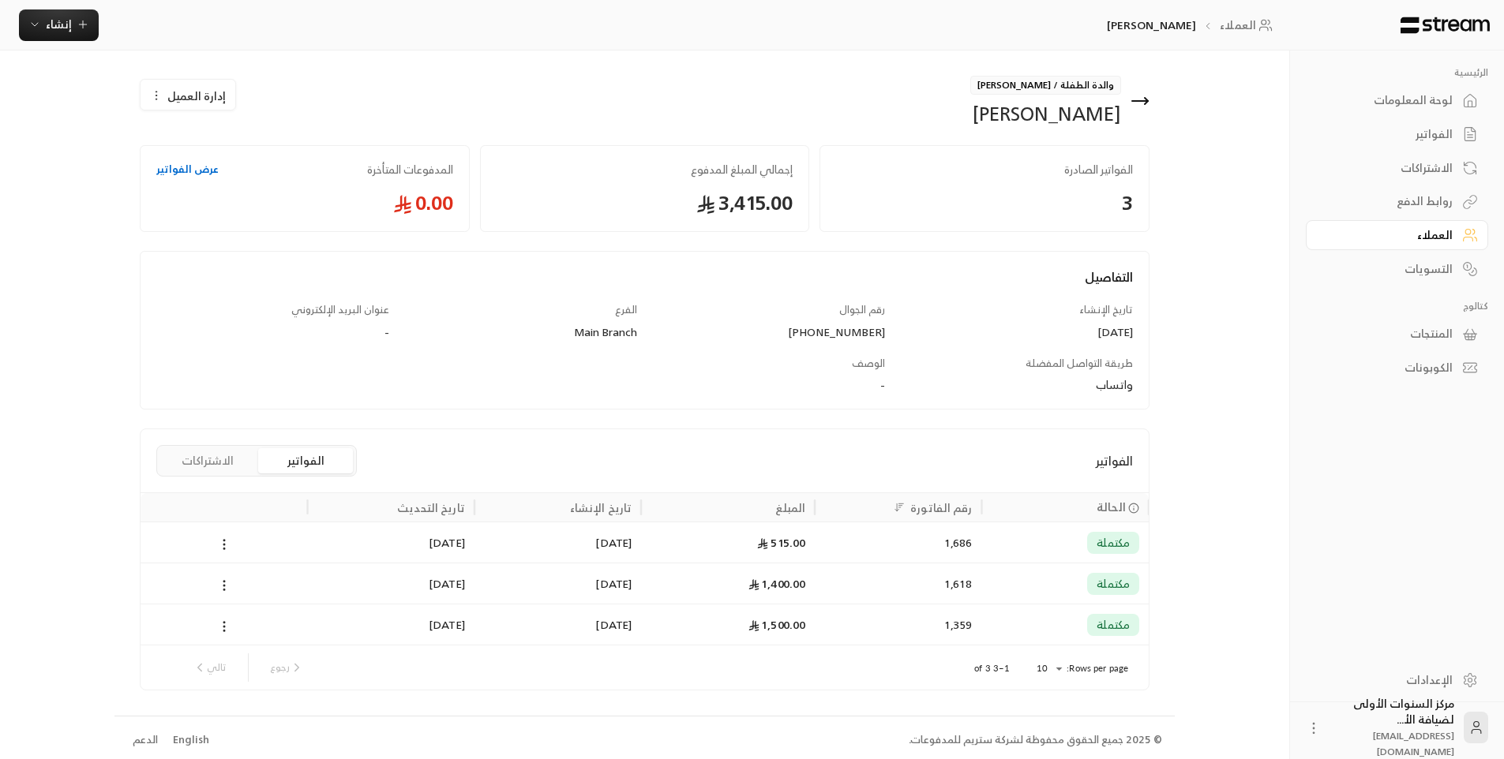
click at [1142, 101] on icon at bounding box center [1140, 101] width 16 height 0
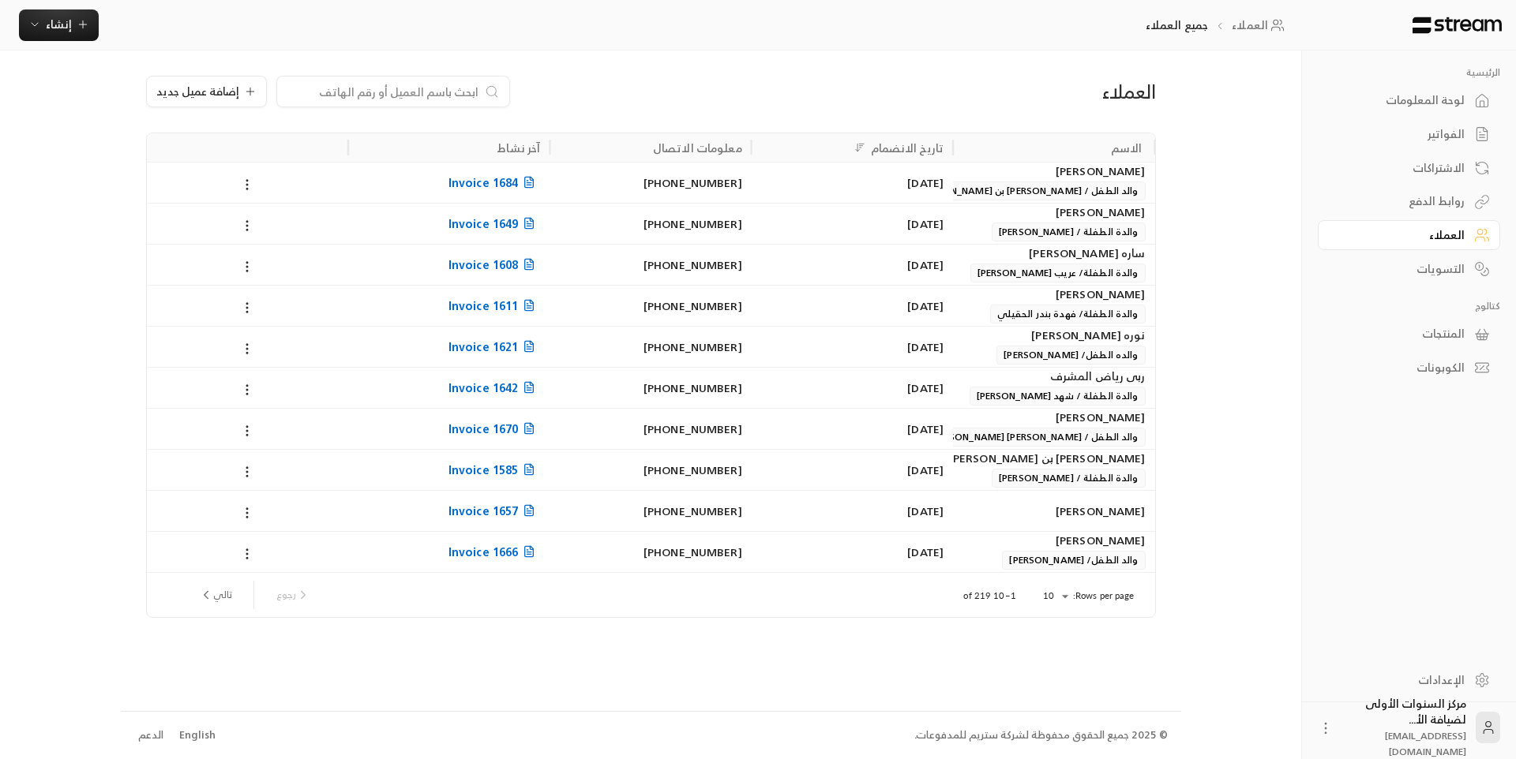
click at [1465, 102] on link "لوحة المعلومات" at bounding box center [1408, 100] width 182 height 31
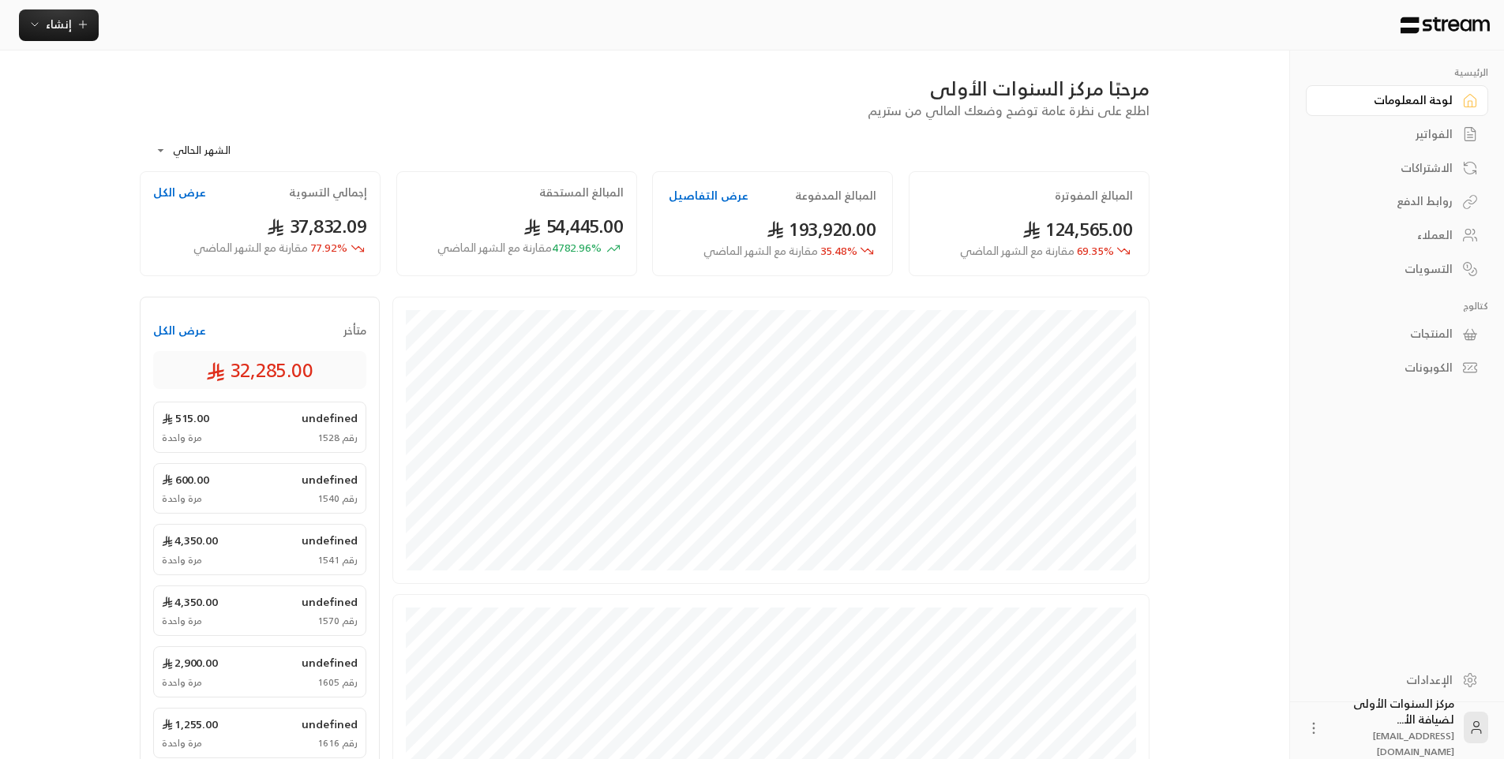
click at [1405, 126] on link "الفواتير" at bounding box center [1397, 134] width 182 height 31
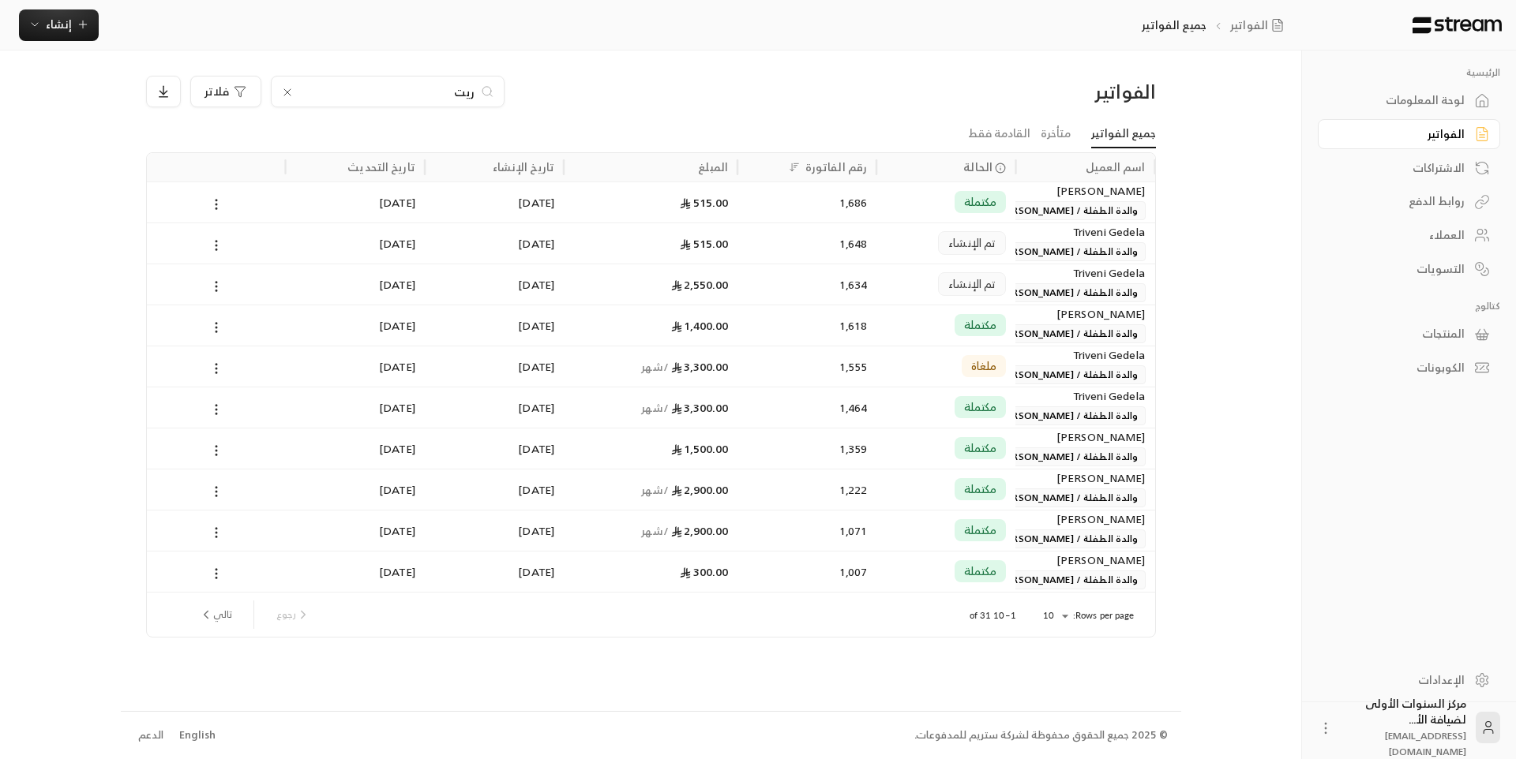
click at [1426, 238] on div "العملاء" at bounding box center [1400, 235] width 127 height 16
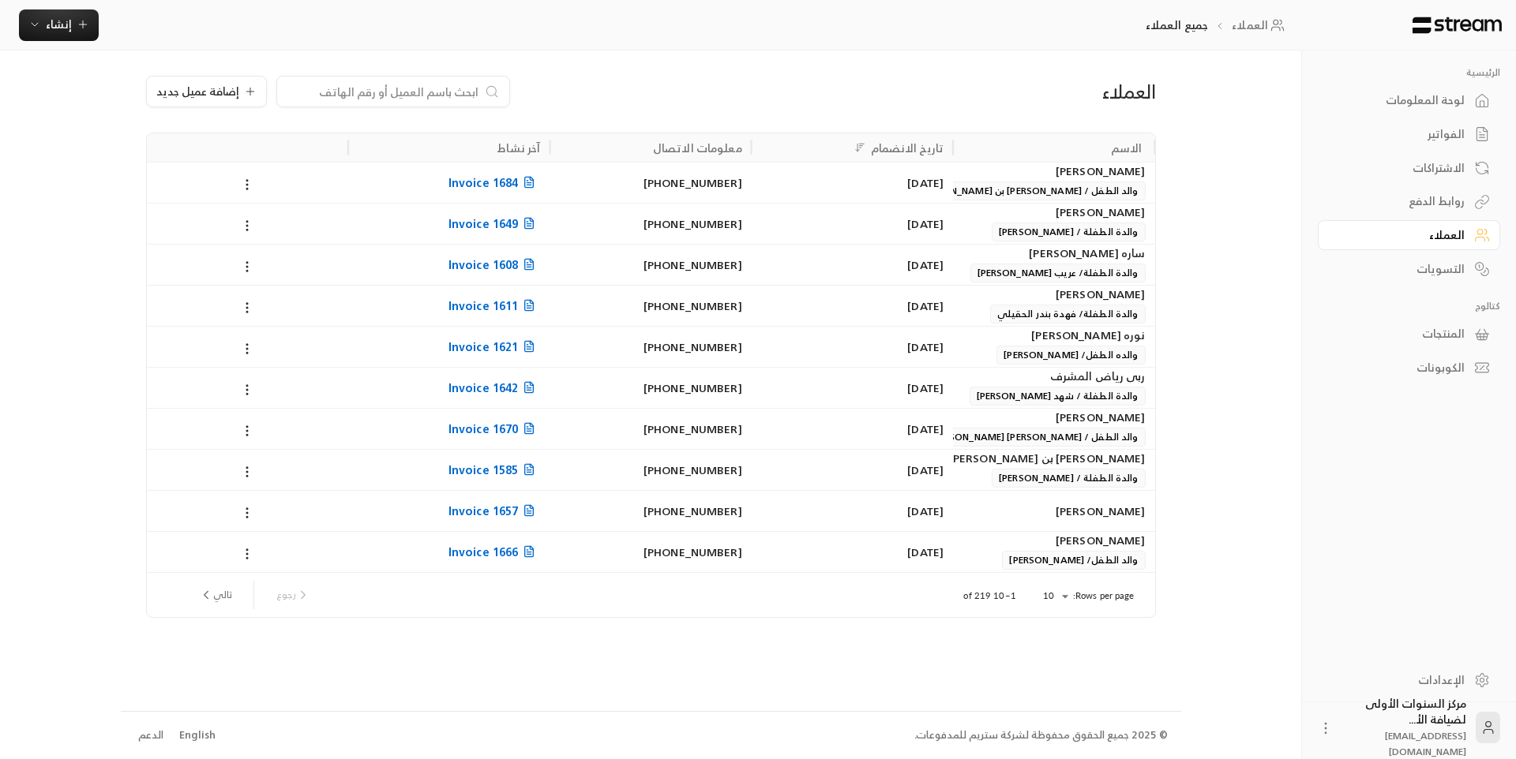
click at [421, 94] on input at bounding box center [383, 91] width 193 height 17
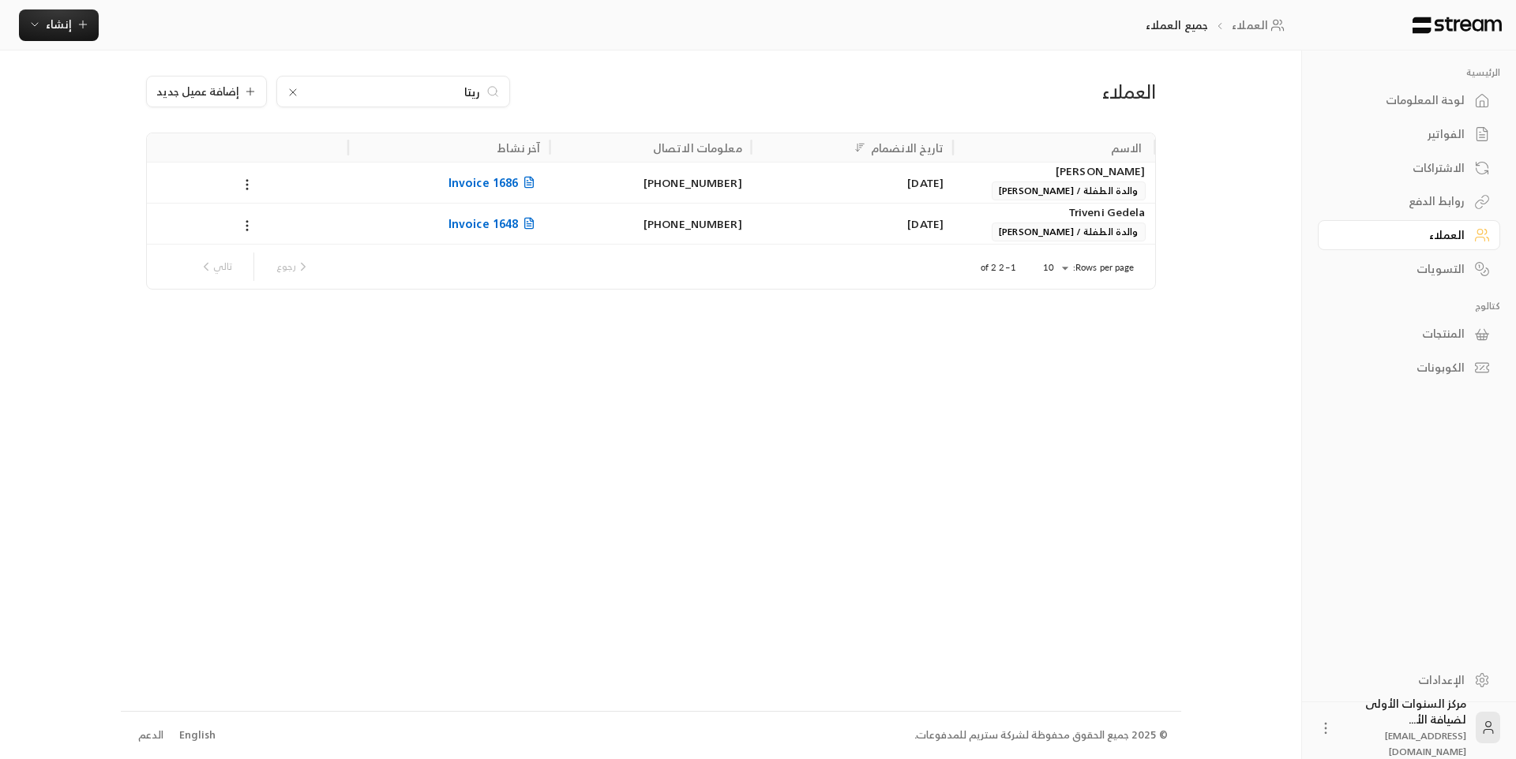
type input "ريتا"
click at [1021, 178] on div "[PERSON_NAME]" at bounding box center [1053, 171] width 182 height 17
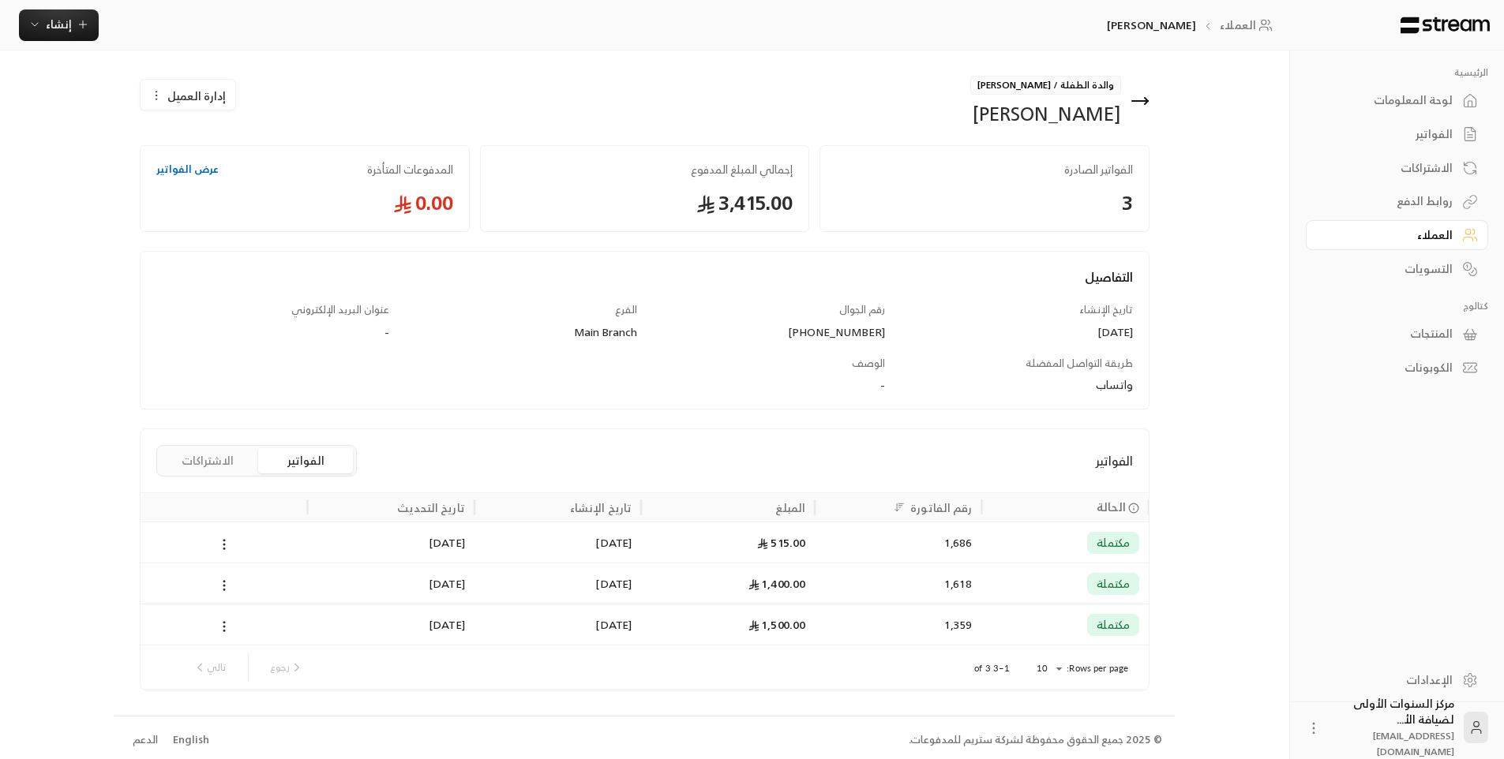
click at [1200, 294] on div "الرئيسية لوحة المعلومات الفواتير الاشتراكات روابط الدفع العملاء التسويات كتالوج…" at bounding box center [751, 382] width 1275 height 764
